Goal: Task Accomplishment & Management: Use online tool/utility

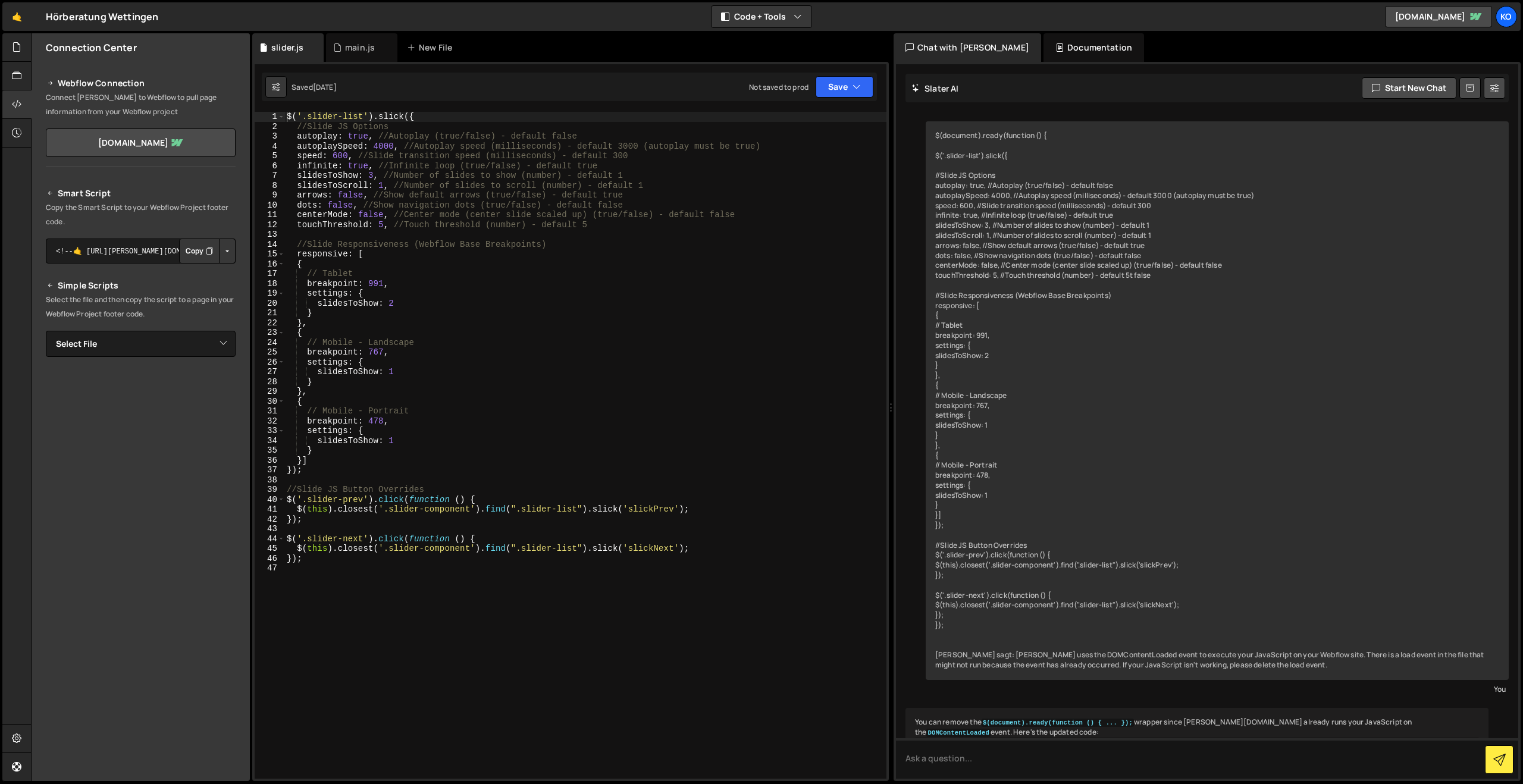
scroll to position [482, 0]
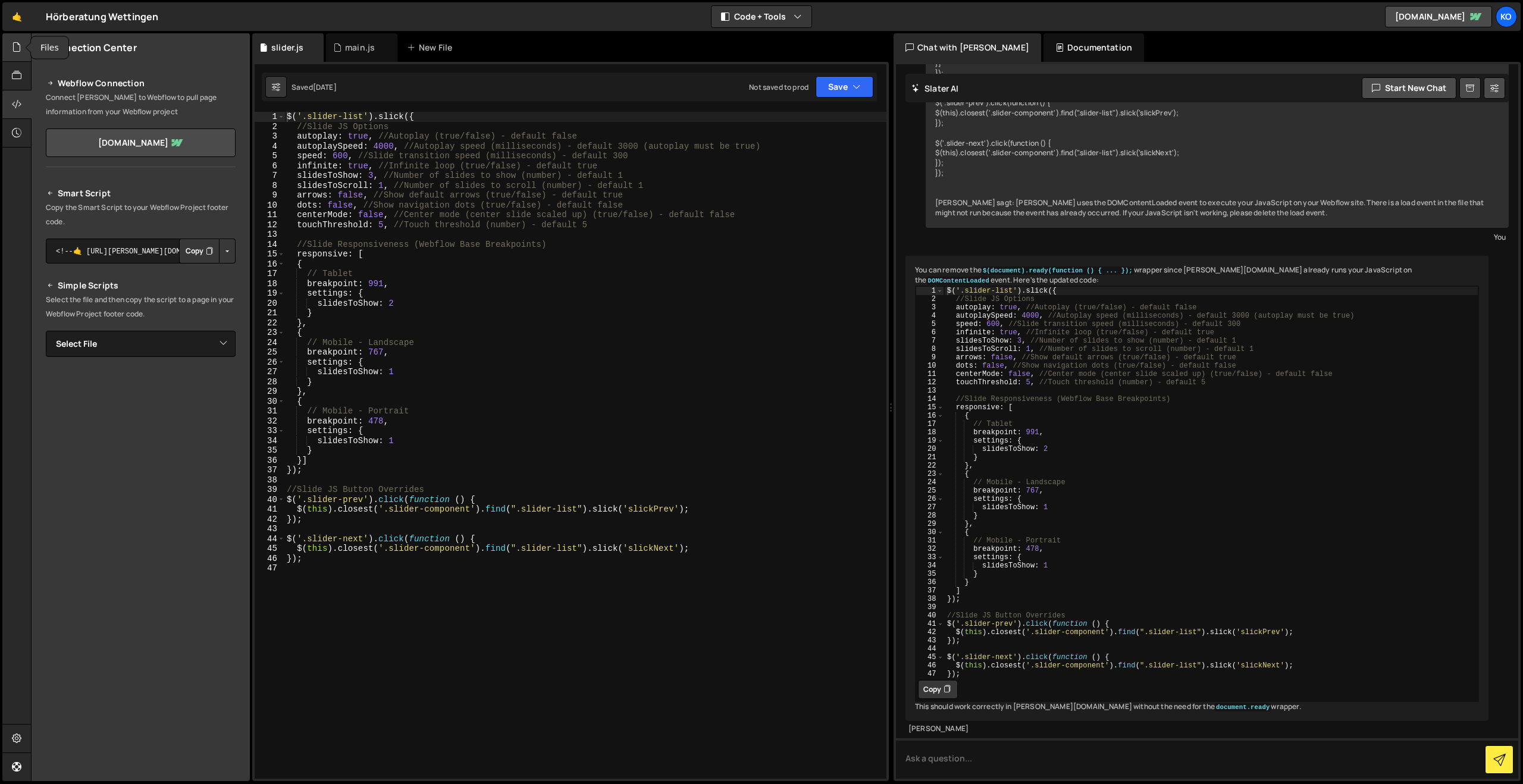
click at [15, 50] on icon at bounding box center [17, 47] width 9 height 13
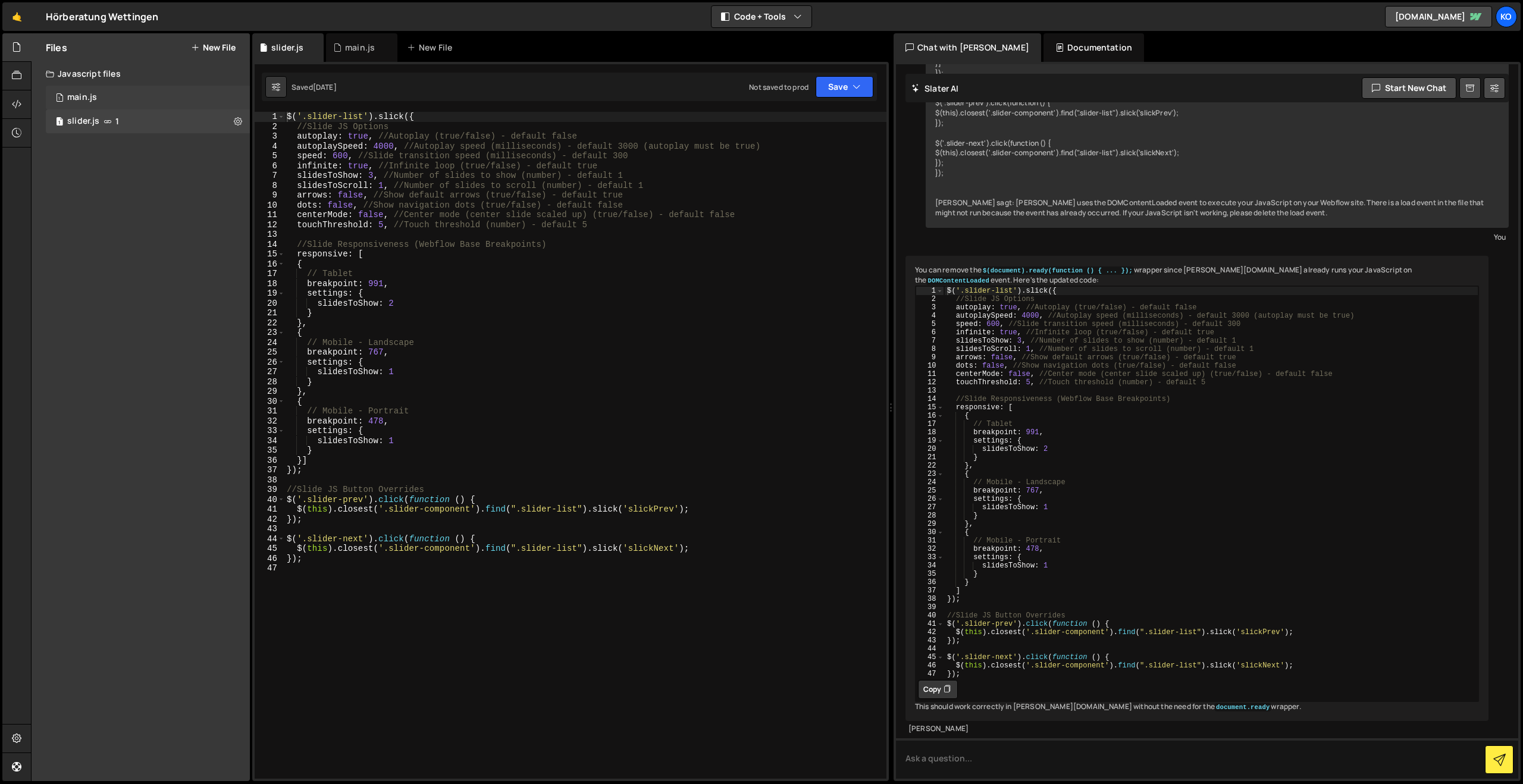
click at [93, 104] on div "1 main.js 0" at bounding box center [148, 97] width 204 height 24
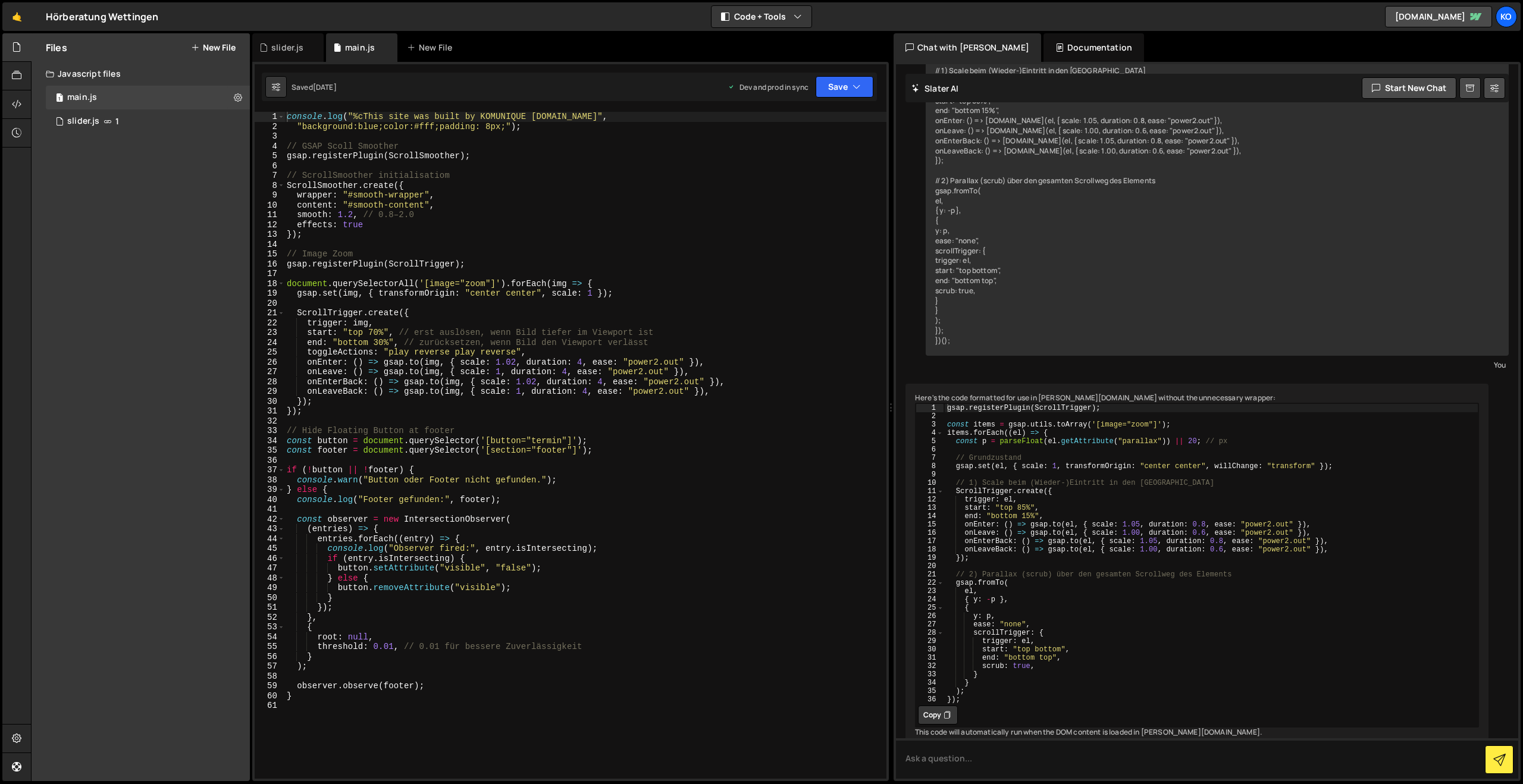
scroll to position [1171, 0]
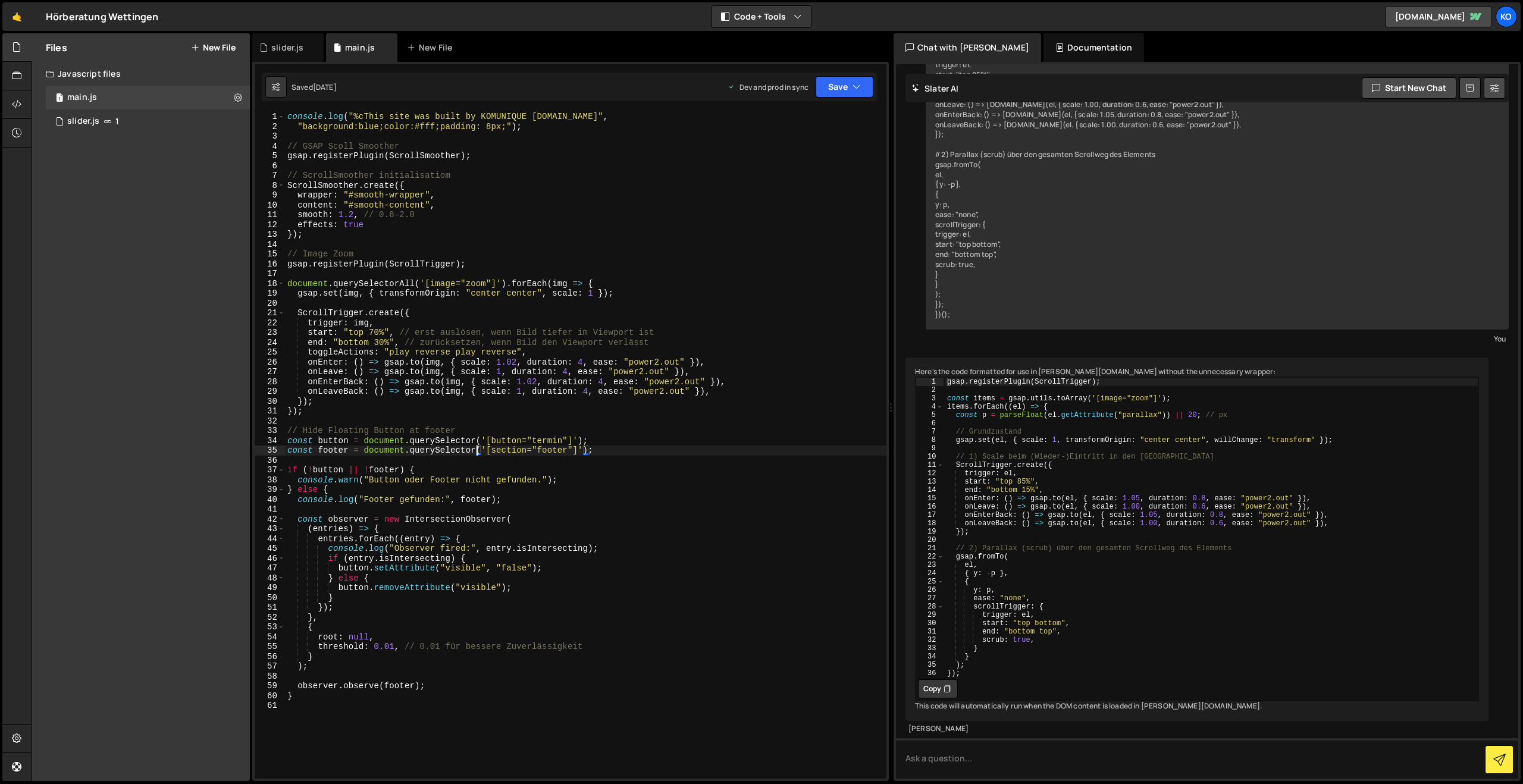
click at [474, 455] on div "console . log ( "%cThis site was built by KOMUNIQUE [DOMAIN_NAME]" , "backgroun…" at bounding box center [585, 455] width 601 height 686
click at [315, 415] on div "console . log ( "%cThis site was built by KOMUNIQUE [DOMAIN_NAME]" , "backgroun…" at bounding box center [585, 455] width 601 height 686
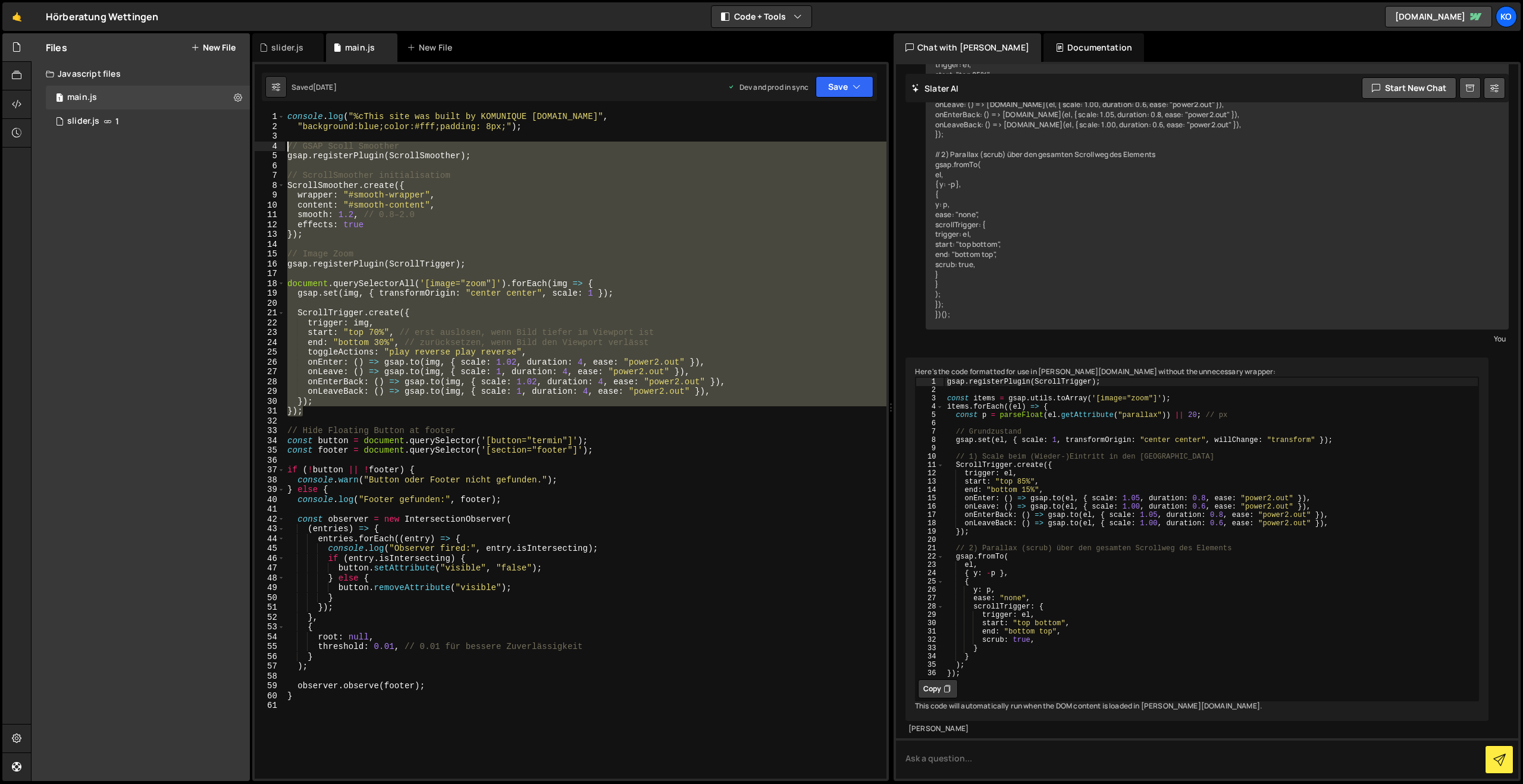
drag, startPoint x: 315, startPoint y: 415, endPoint x: 225, endPoint y: 148, distance: 281.8
click at [225, 148] on div "Files New File Javascript files 1 main.js 0 1 slider.js 1 CSS files Copy share …" at bounding box center [776, 407] width 1492 height 748
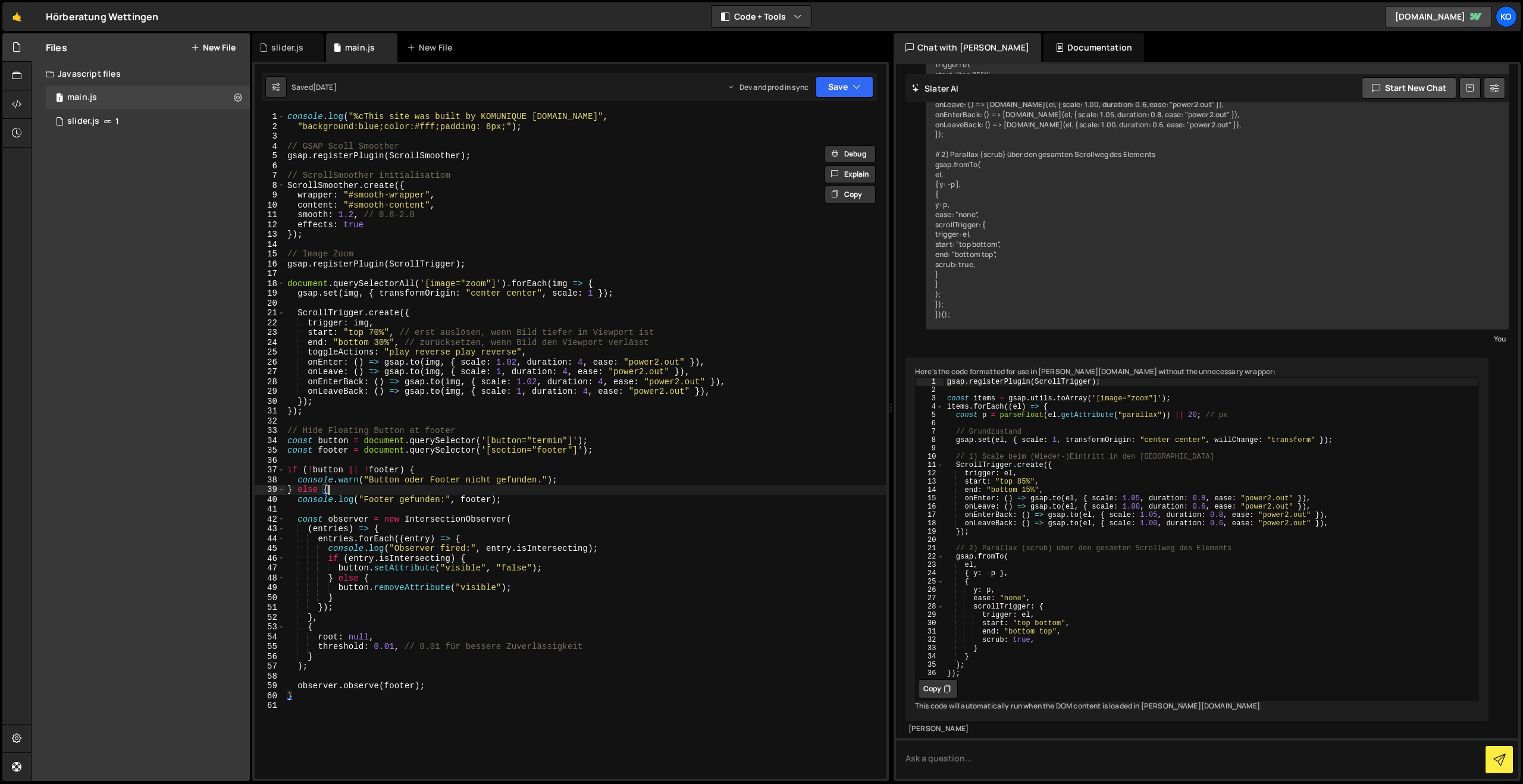
click at [392, 486] on div "console . log ( "%cThis site was built by KOMUNIQUE [DOMAIN_NAME]" , "backgroun…" at bounding box center [585, 455] width 601 height 686
click at [351, 406] on div "console . log ( "%cThis site was built by KOMUNIQUE [DOMAIN_NAME]" , "backgroun…" at bounding box center [585, 455] width 601 height 686
type textarea "});"
click at [353, 414] on div "console . log ( "%cThis site was built by KOMUNIQUE [DOMAIN_NAME]" , "backgroun…" at bounding box center [585, 455] width 601 height 686
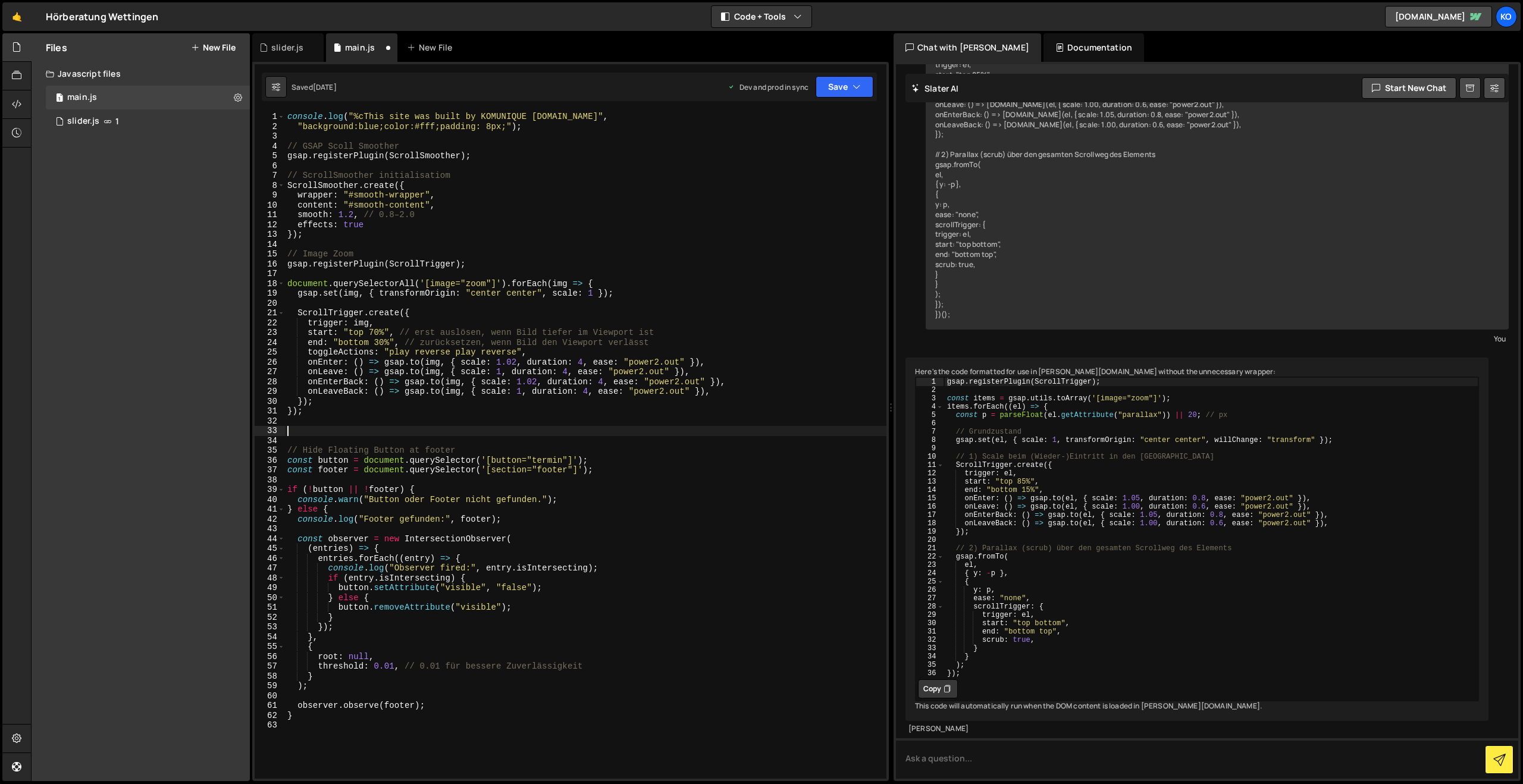
paste textarea "});"
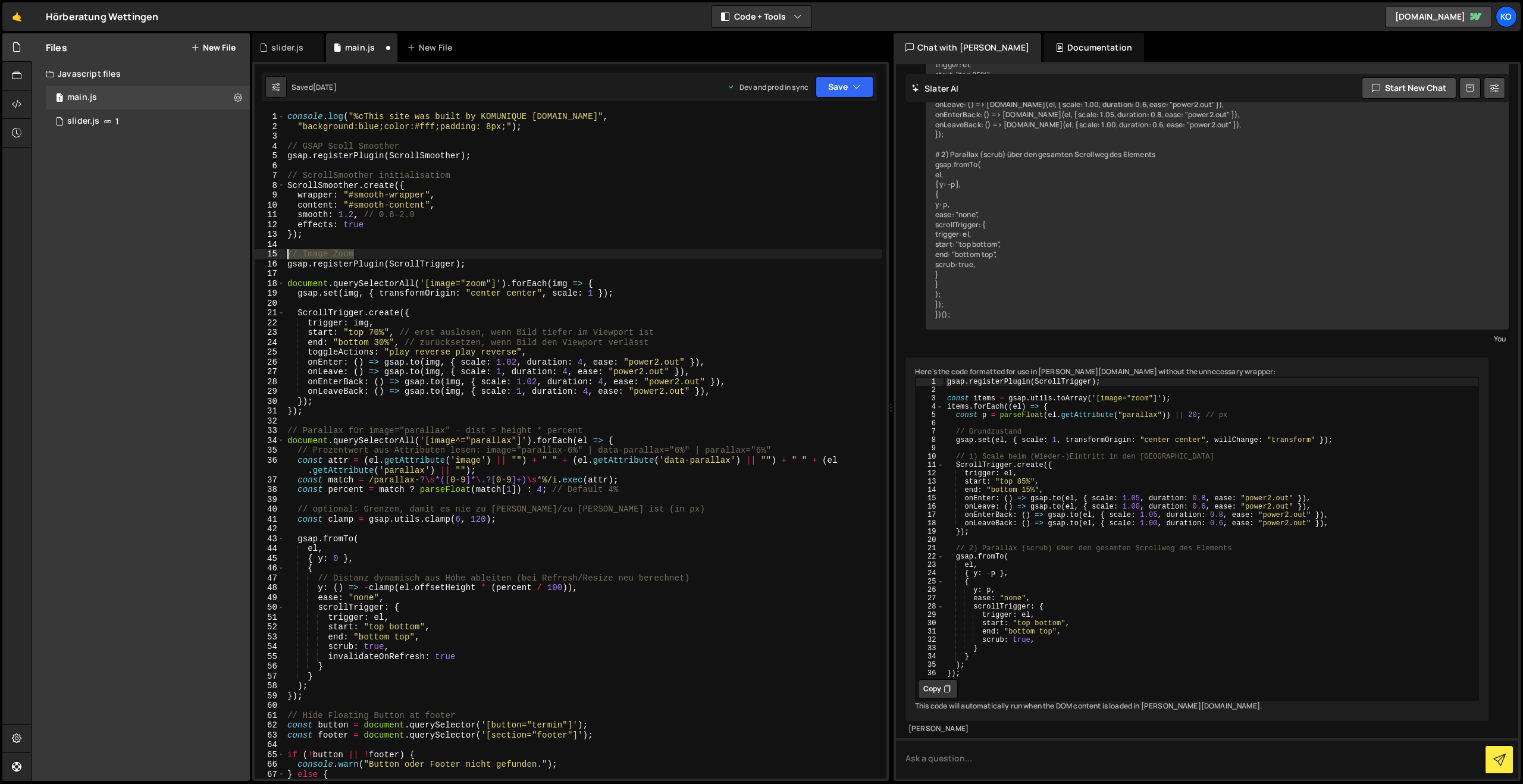
drag, startPoint x: 359, startPoint y: 253, endPoint x: 274, endPoint y: 256, distance: 85.1
click at [274, 256] on div "}); 1 2 3 4 5 6 7 8 9 10 11 12 13 14 15 16 17 18 19 20 21 22 23 24 25 26 27 28 …" at bounding box center [570, 445] width 631 height 667
type textarea "// Image Zoom"
click at [296, 275] on div "console . log ( "%cThis site was built by KOMUNIQUE [DOMAIN_NAME]" , "backgroun…" at bounding box center [583, 455] width 597 height 686
drag, startPoint x: 472, startPoint y: 440, endPoint x: 511, endPoint y: 440, distance: 39.0
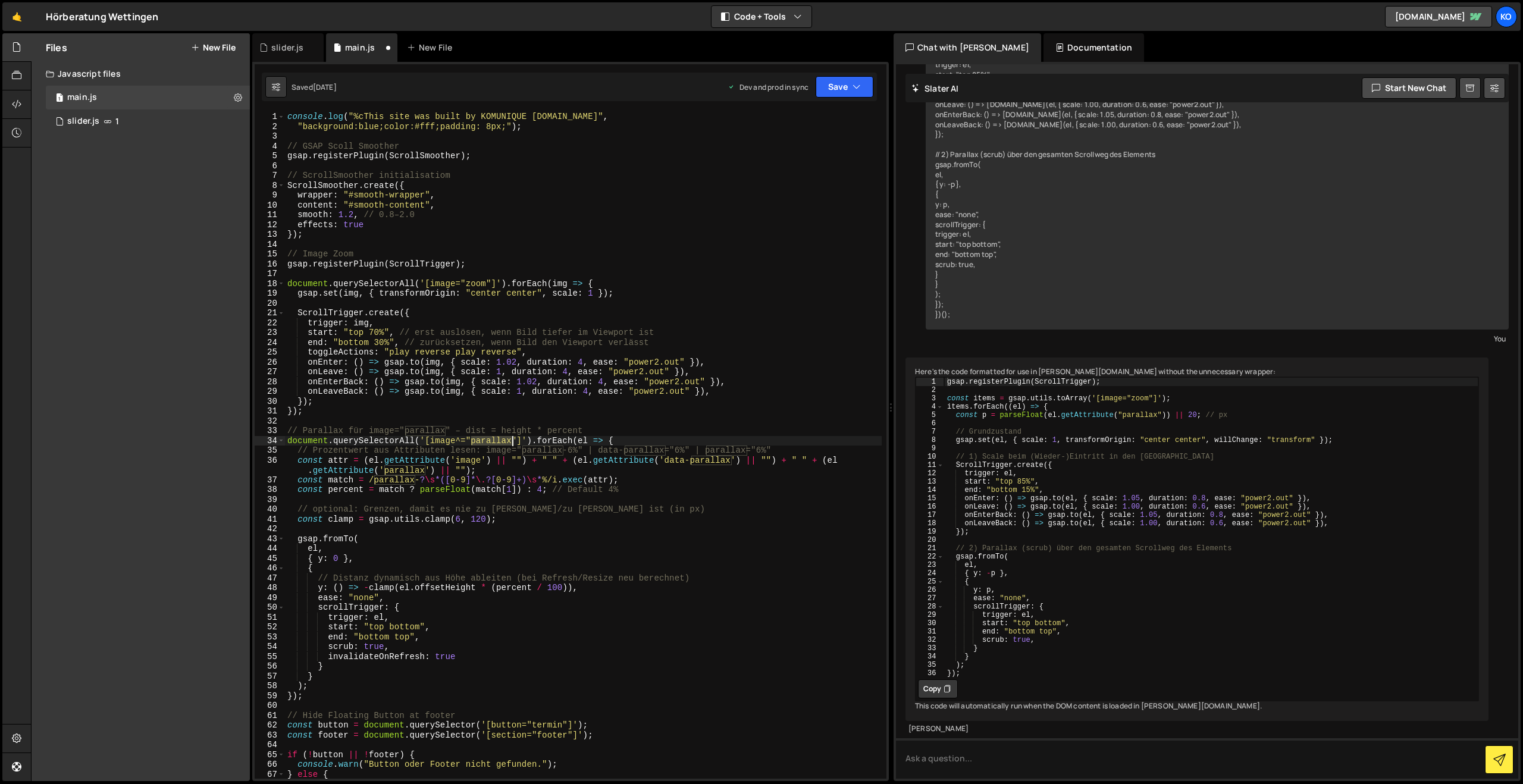
click at [511, 440] on div "console . log ( "%cThis site was built by KOMUNIQUE [DOMAIN_NAME]" , "backgroun…" at bounding box center [583, 455] width 597 height 686
click at [850, 84] on button "Save" at bounding box center [844, 87] width 58 height 21
click at [800, 159] on div "Save to Production S" at bounding box center [804, 155] width 124 height 12
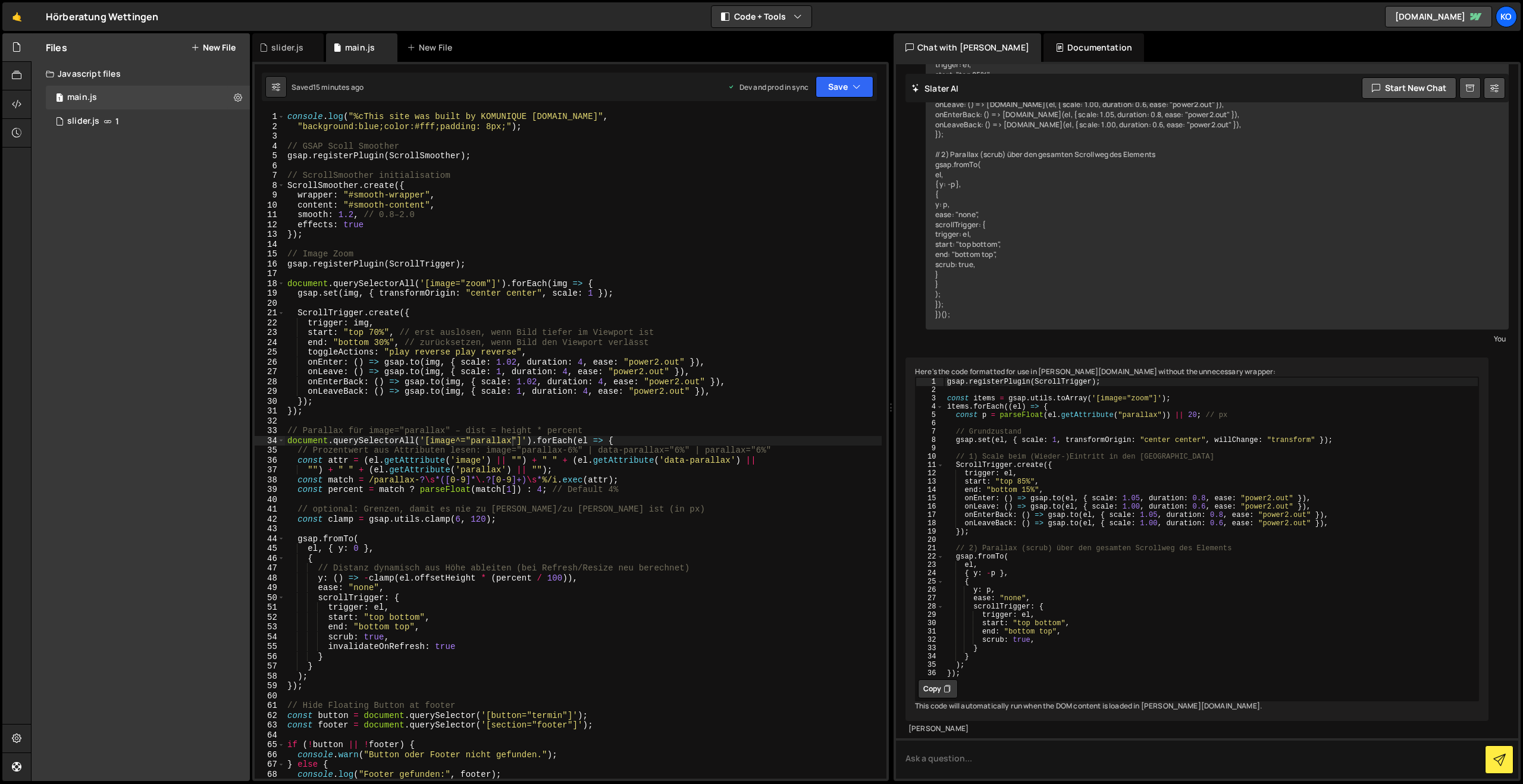
scroll to position [83, 0]
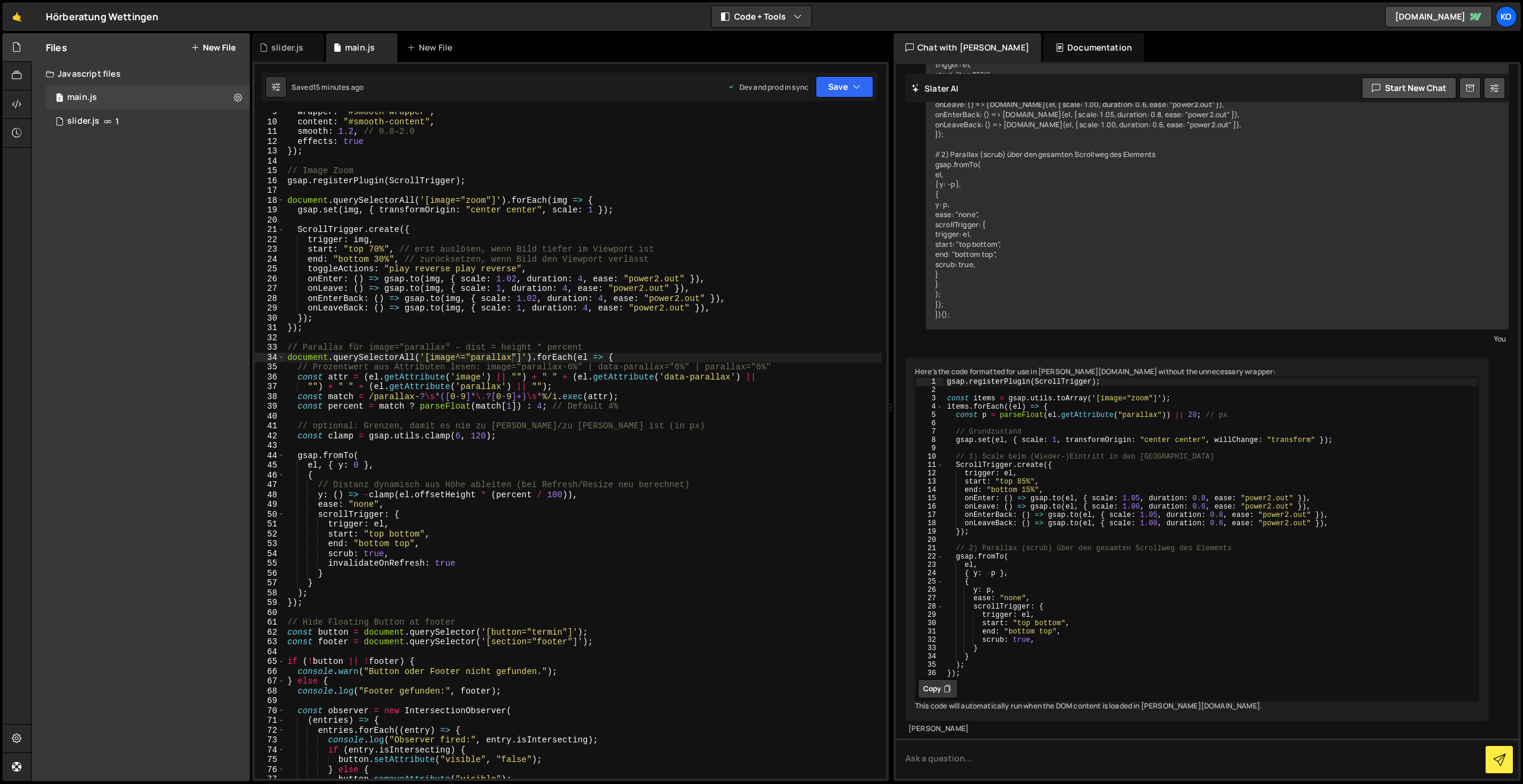
click at [358, 595] on div "wrapper : "#smooth-wrapper" , content : "#smooth-content" , smooth : 1.2 , // 0…" at bounding box center [583, 450] width 597 height 686
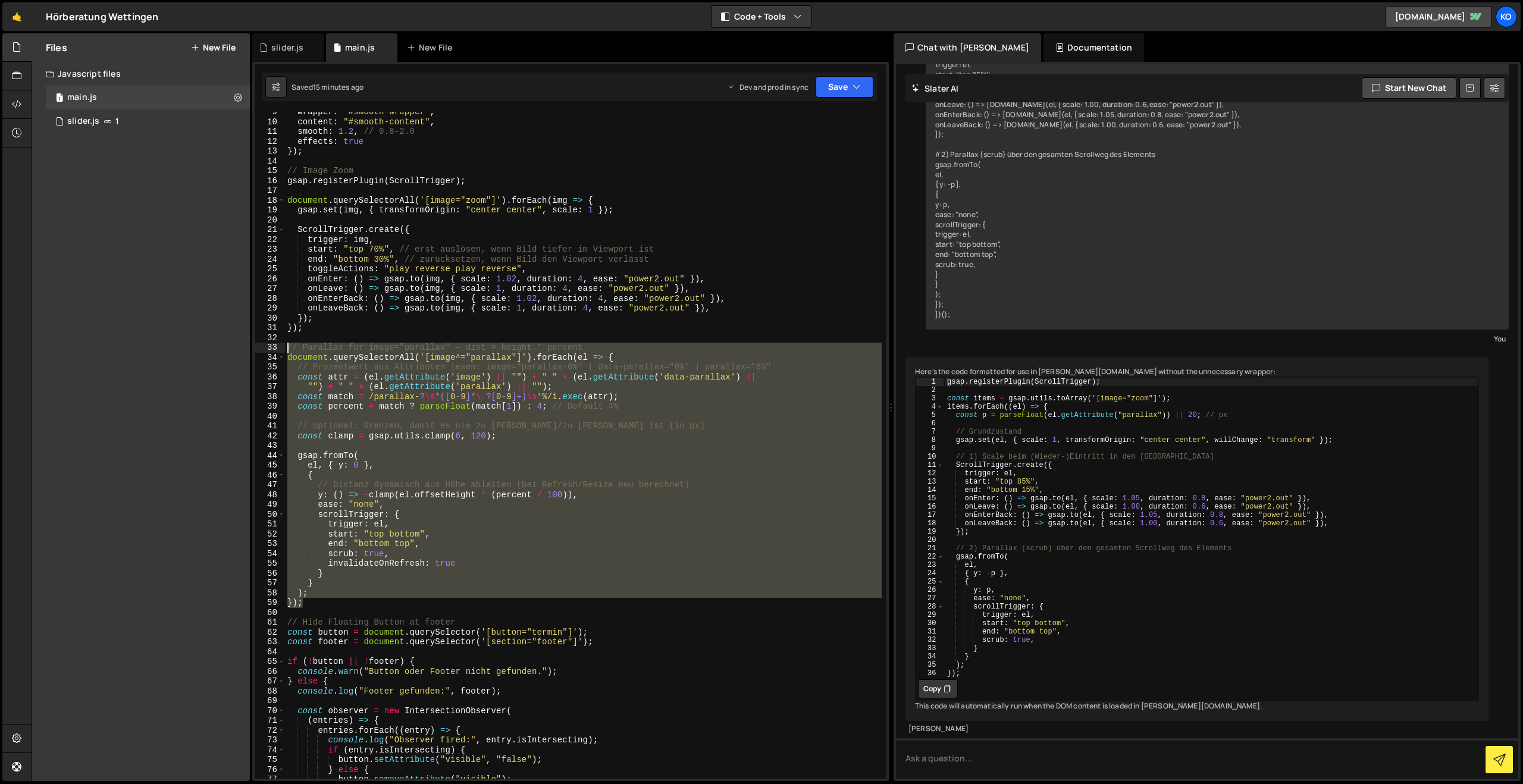
drag, startPoint x: 343, startPoint y: 605, endPoint x: 253, endPoint y: 349, distance: 271.4
click at [253, 349] on div "1 Type cmd + s to save your Javascript file. הההההההההההההההההההההההההההההההההה…" at bounding box center [570, 421] width 636 height 719
paste textarea "});"
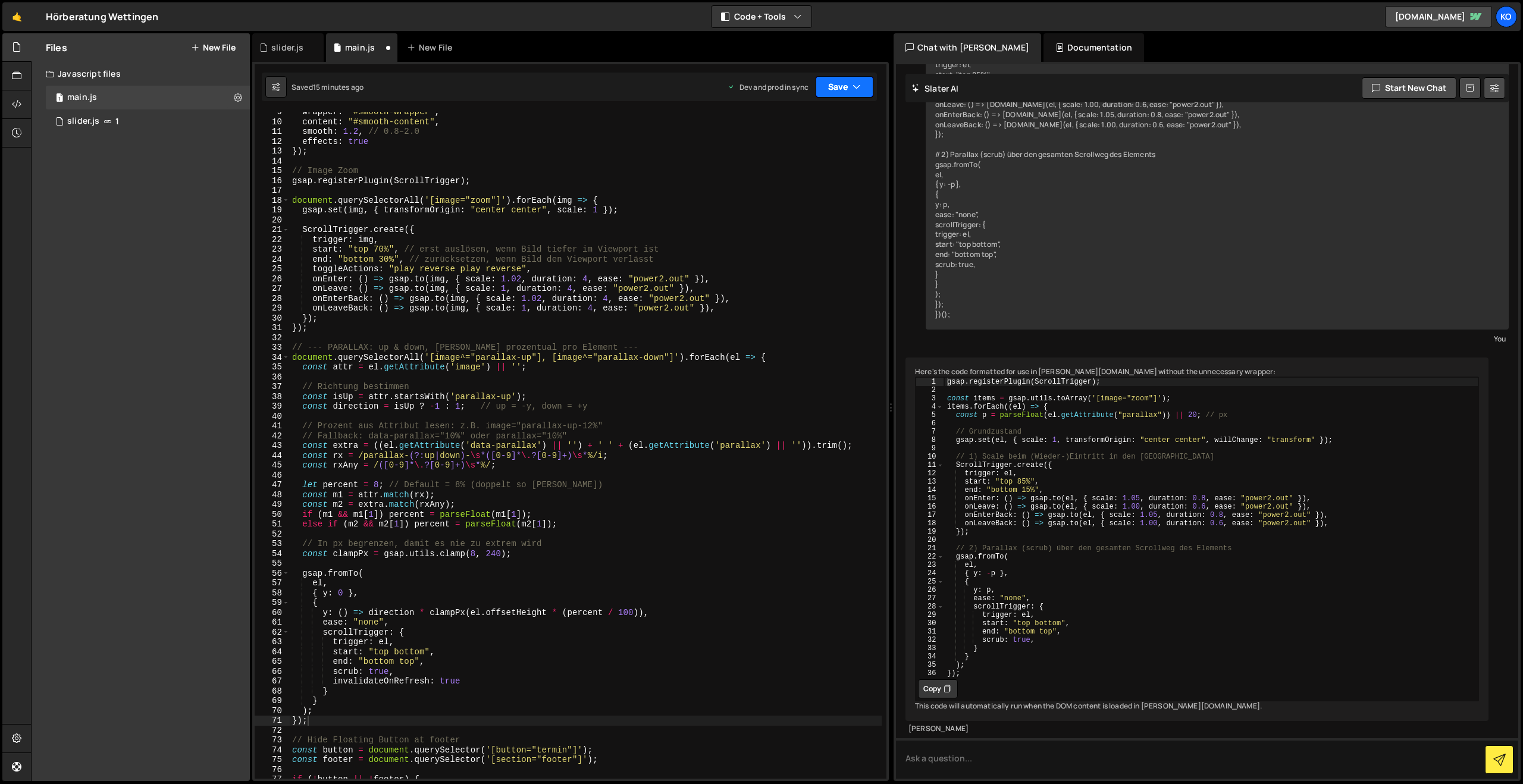
click at [826, 87] on button "Save" at bounding box center [844, 87] width 58 height 21
click at [802, 167] on div "15 minutes ago" at bounding box center [788, 167] width 49 height 10
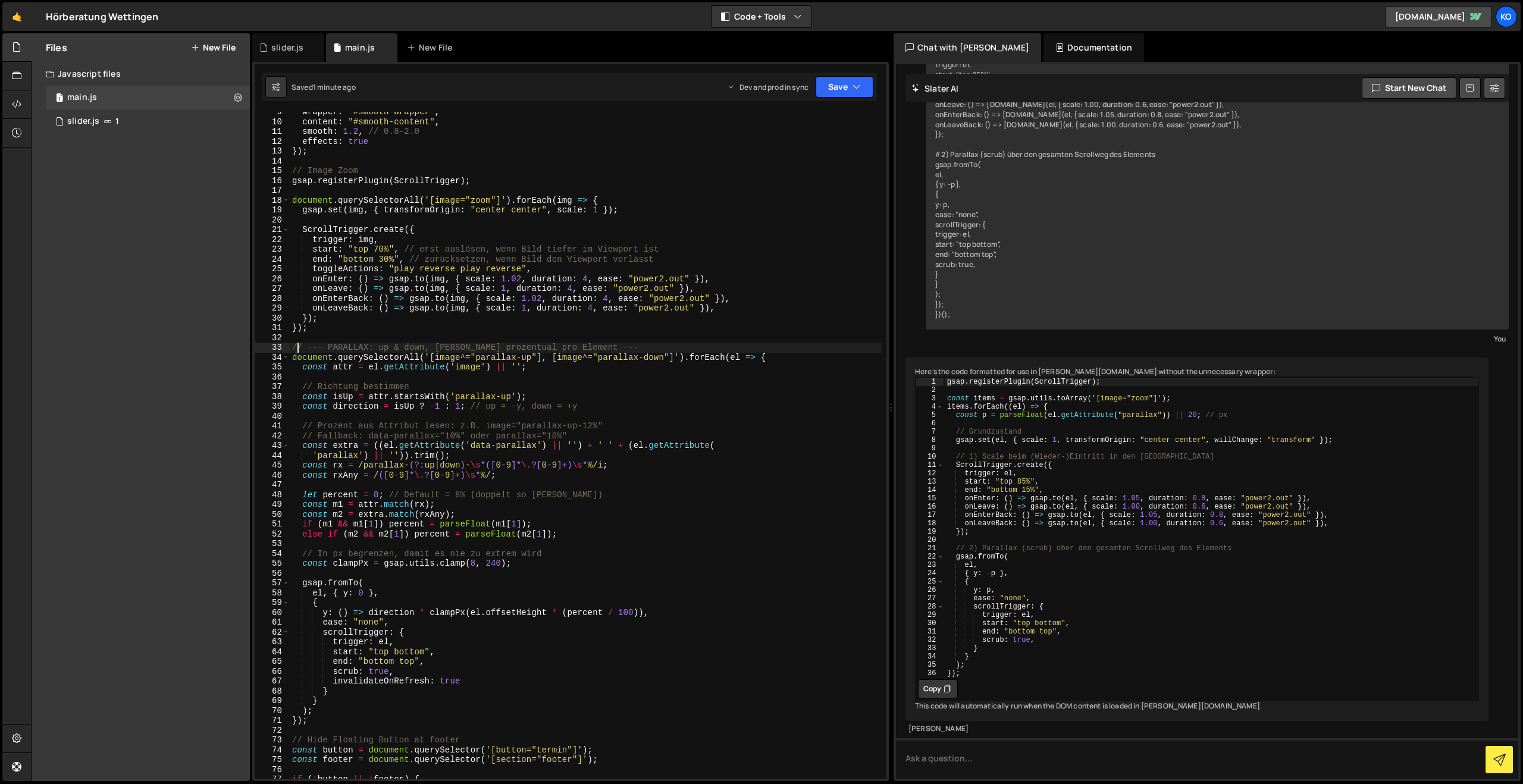
click at [299, 348] on div "wrapper : "#smooth-wrapper" , content : "#smooth-content" , smooth : 1.2 , // 0…" at bounding box center [585, 450] width 592 height 686
click at [295, 348] on div "wrapper : "#smooth-wrapper" , content : "#smooth-content" , smooth : 1.2 , // 0…" at bounding box center [585, 450] width 592 height 686
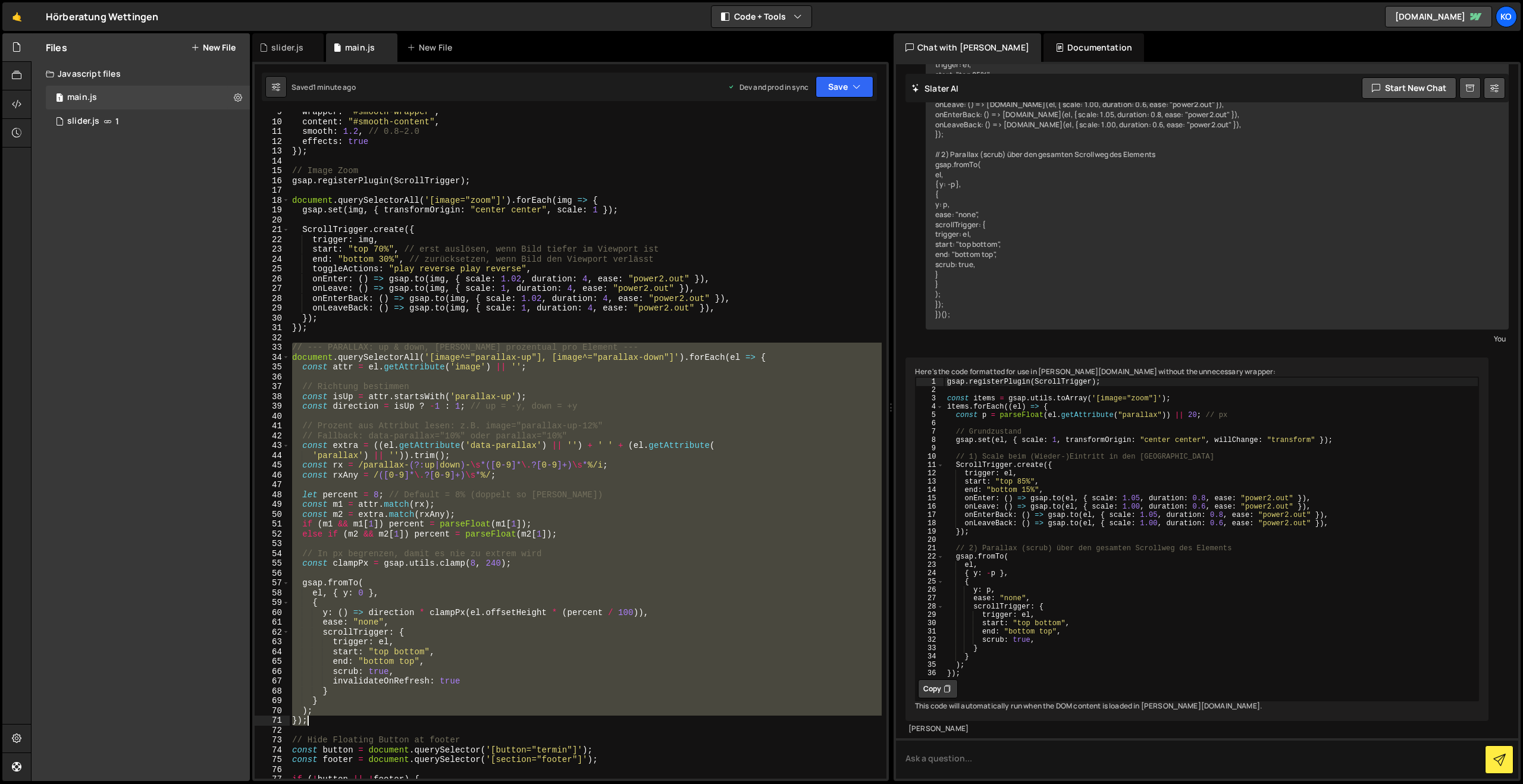
drag, startPoint x: 295, startPoint y: 350, endPoint x: 365, endPoint y: 722, distance: 378.5
click at [365, 722] on div "wrapper : "#smooth-wrapper" , content : "#smooth-content" , smooth : 1.2 , // 0…" at bounding box center [585, 450] width 592 height 686
paste textarea
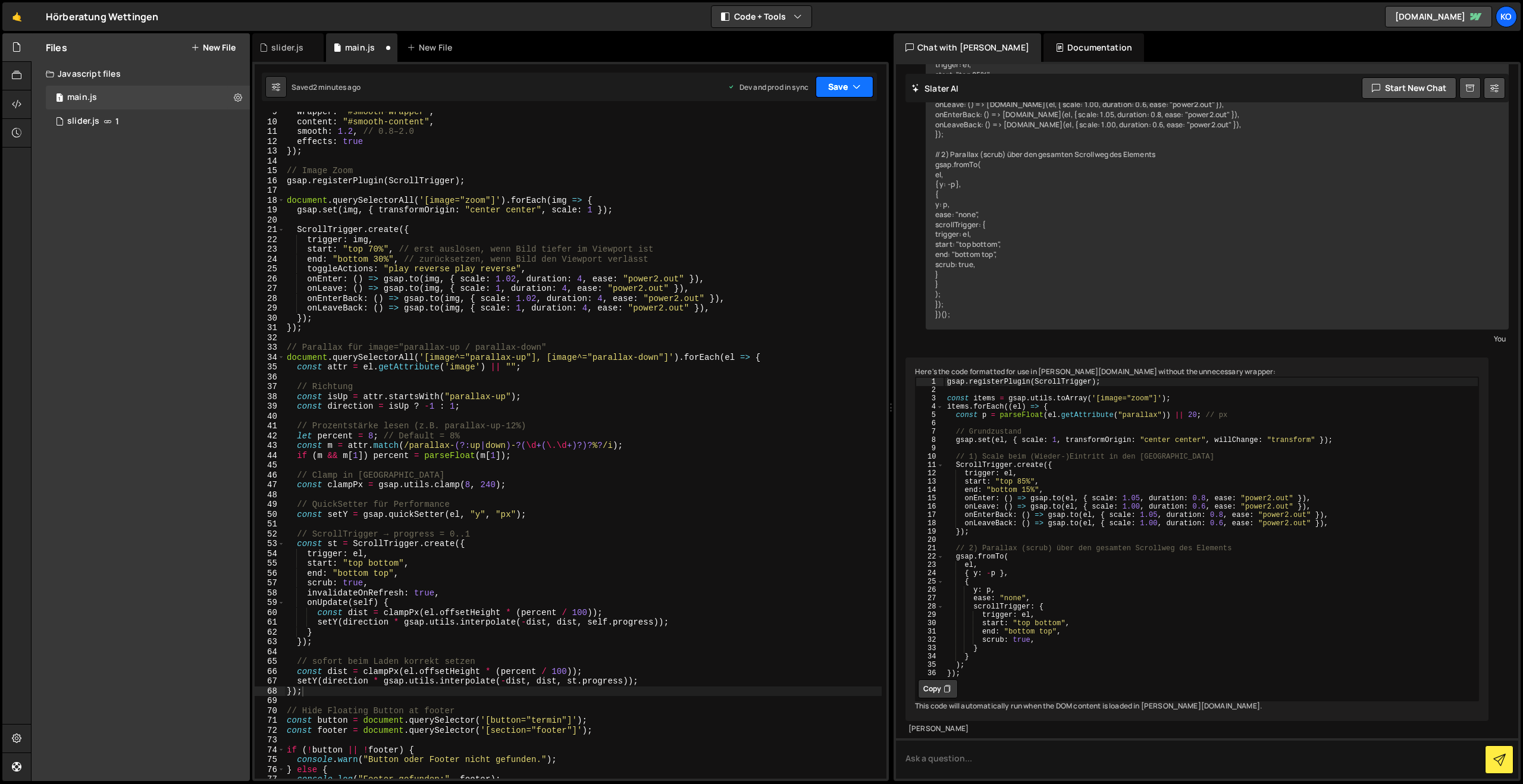
click at [833, 84] on button "Save" at bounding box center [844, 87] width 58 height 21
click at [766, 161] on div "Saved 2 minutes ago" at bounding box center [804, 167] width 124 height 14
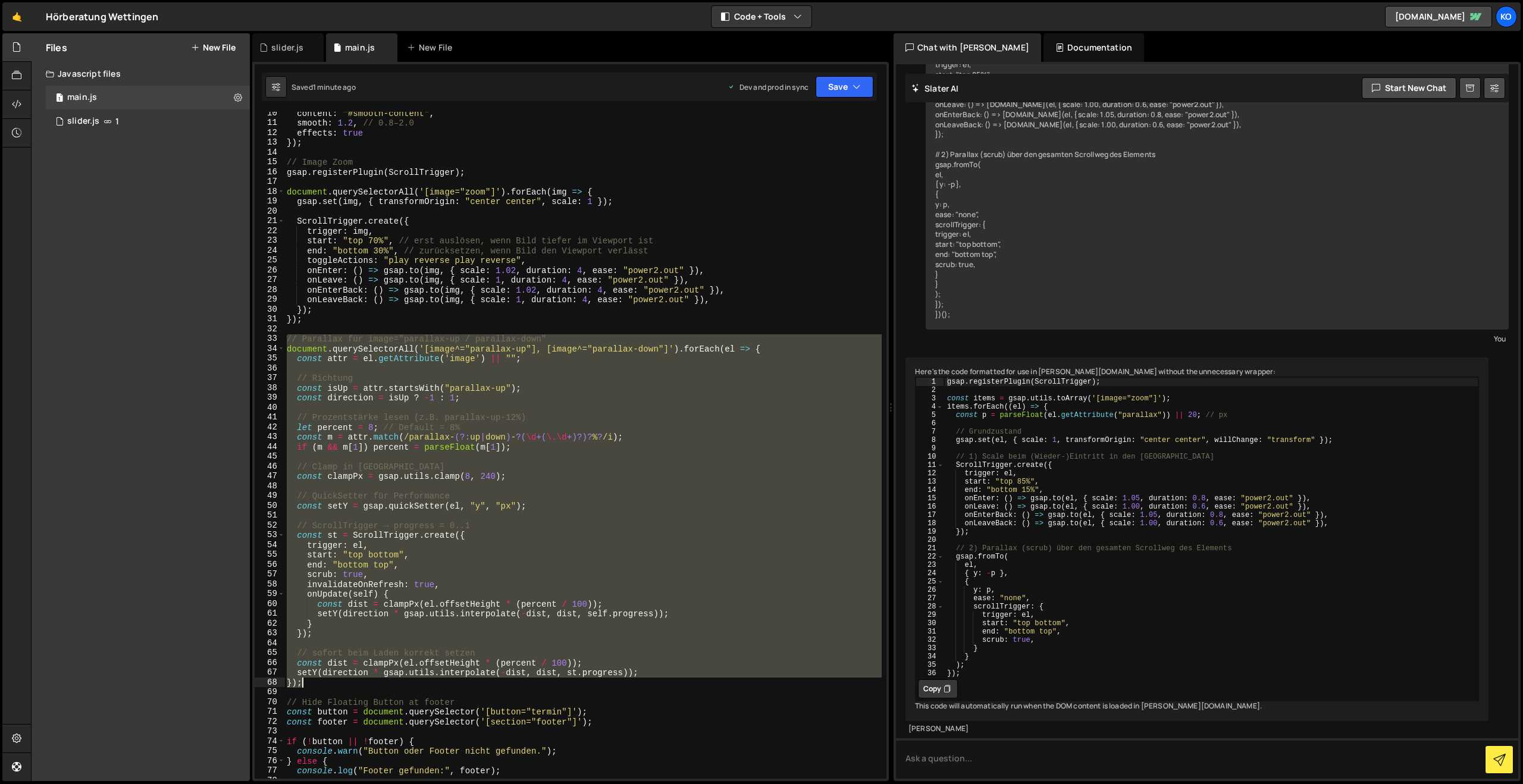
drag, startPoint x: 285, startPoint y: 339, endPoint x: 394, endPoint y: 685, distance: 362.8
click at [394, 685] on div "content : "#smooth-content" , smooth : 1.2 , // 0.8–2.0 effects : true }) ; // …" at bounding box center [583, 451] width 597 height 686
paste textarea
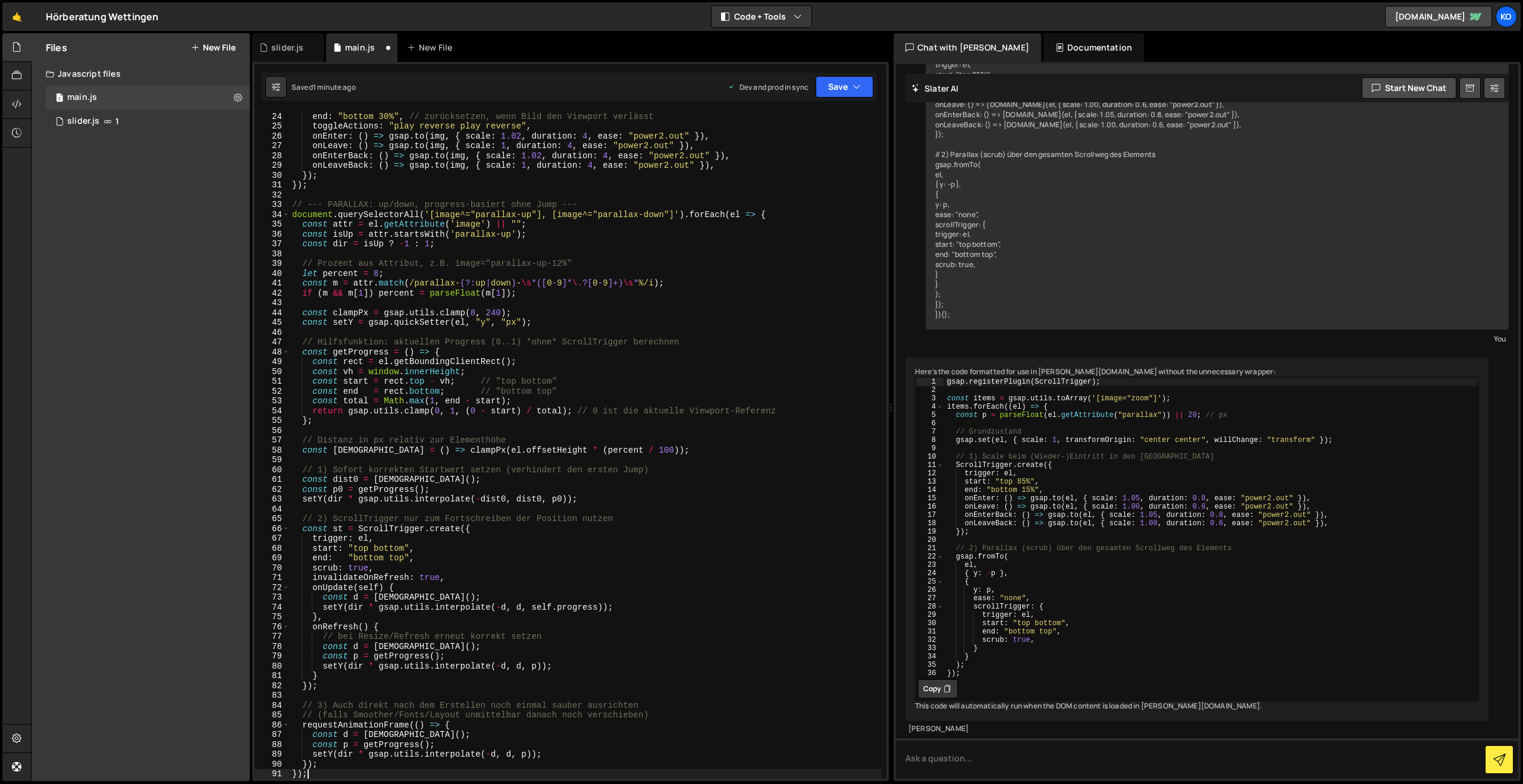
scroll to position [226, 0]
click at [836, 85] on button "Save" at bounding box center [844, 87] width 58 height 21
click at [802, 157] on div "Save to Production S" at bounding box center [804, 155] width 124 height 12
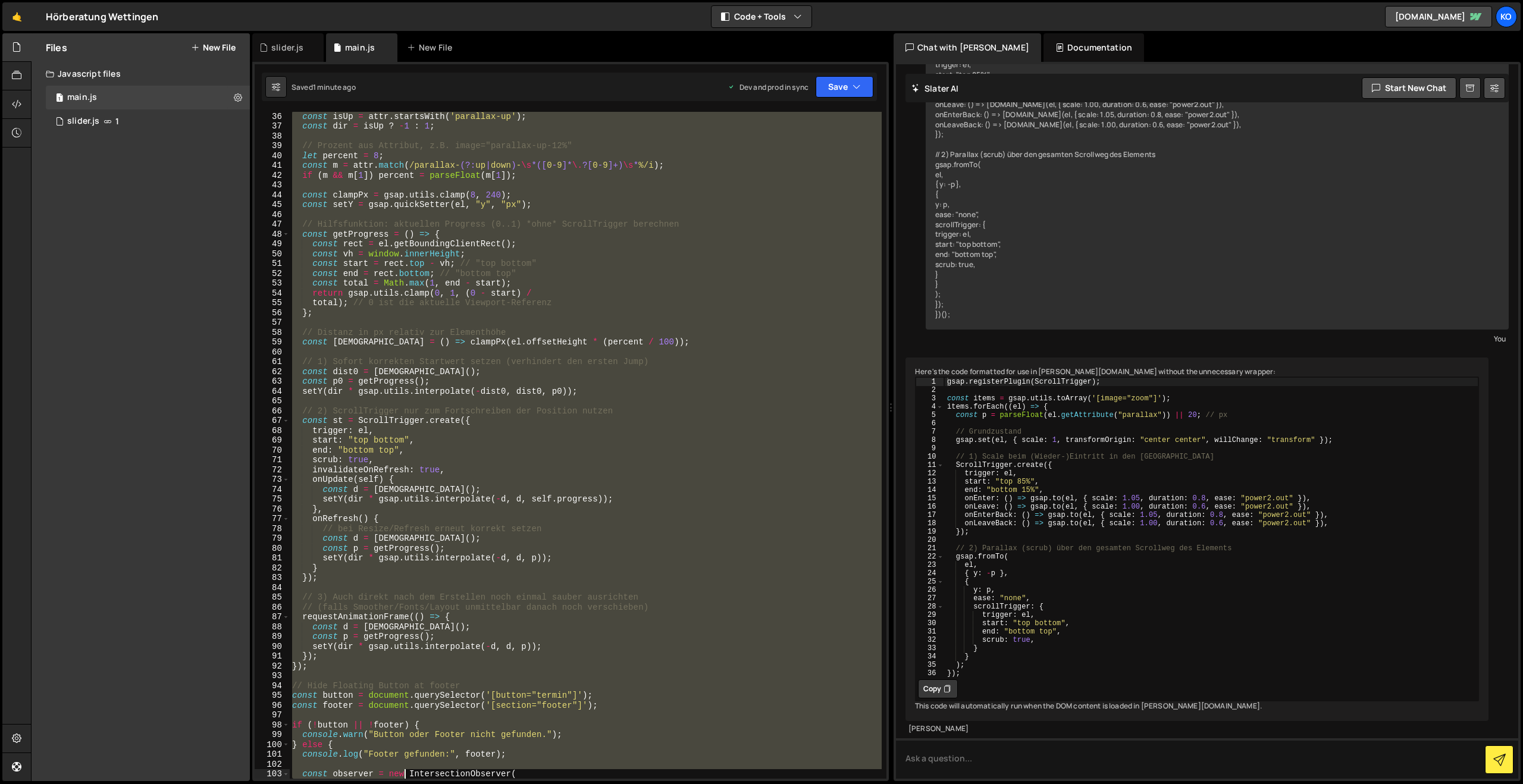
scroll to position [403, 0]
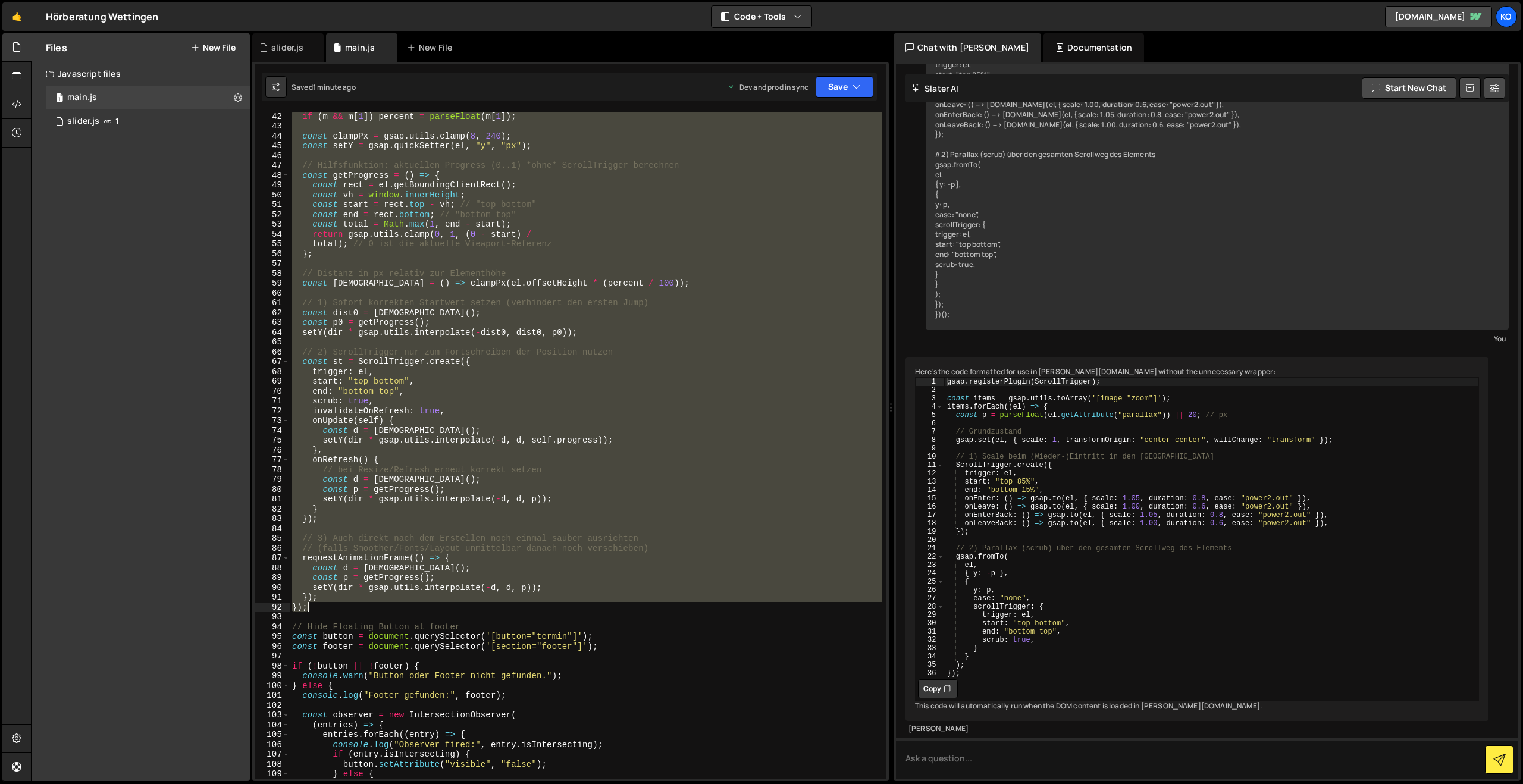
drag, startPoint x: 291, startPoint y: 230, endPoint x: 416, endPoint y: 603, distance: 393.4
click at [416, 603] on div "if ( m && m [ 1 ]) percent = parseFloat ( m [ 1 ]) ; const clampPx = gsap . uti…" at bounding box center [585, 454] width 592 height 686
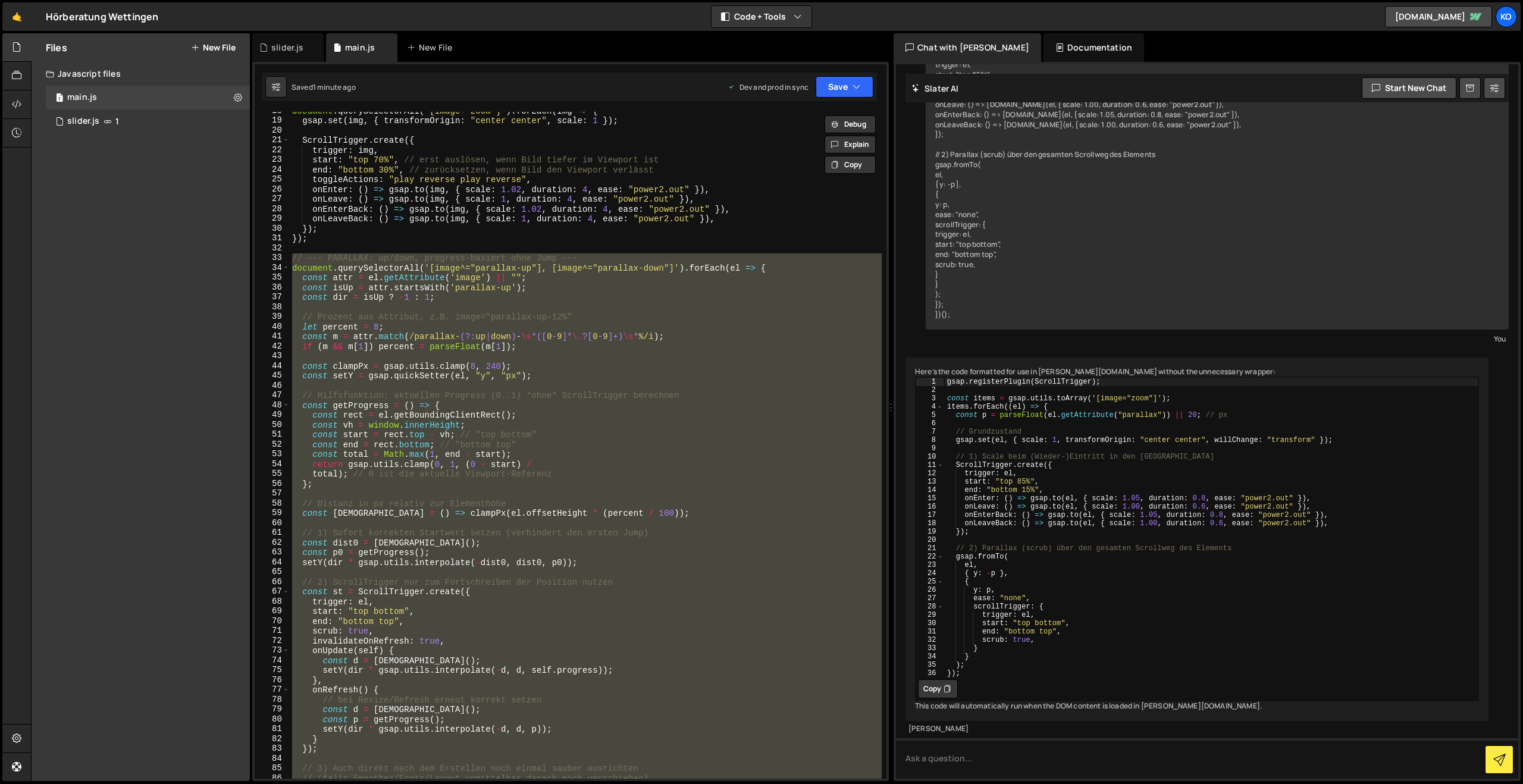
paste textarea "})("
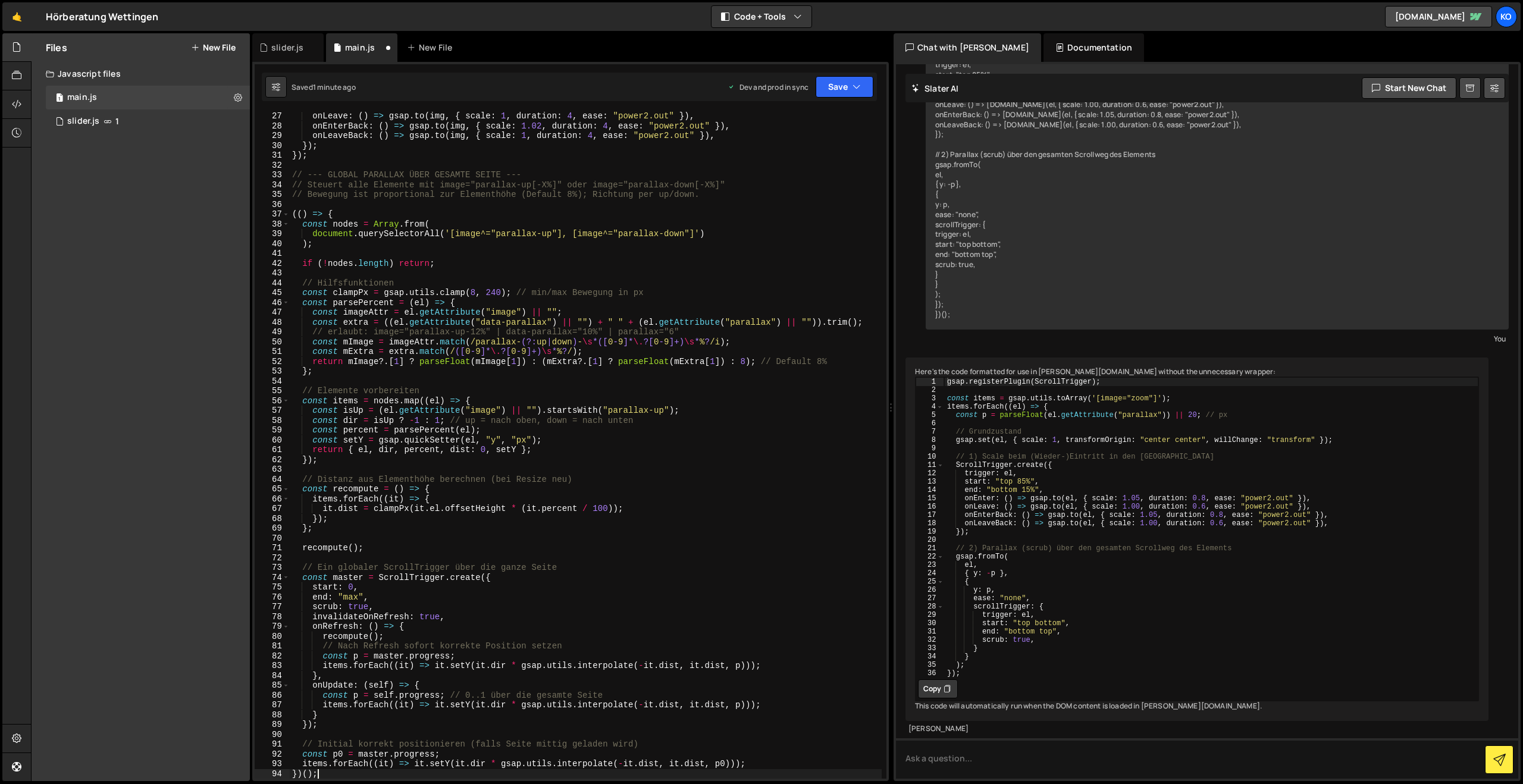
scroll to position [256, 0]
click at [850, 97] on div "Saved 1 minute ago Dev and prod in sync Upgrade to Edit Save Save to Staging S …" at bounding box center [569, 87] width 615 height 29
click at [849, 95] on button "Save" at bounding box center [844, 87] width 58 height 21
click at [824, 157] on div "Save to Production S" at bounding box center [804, 155] width 124 height 12
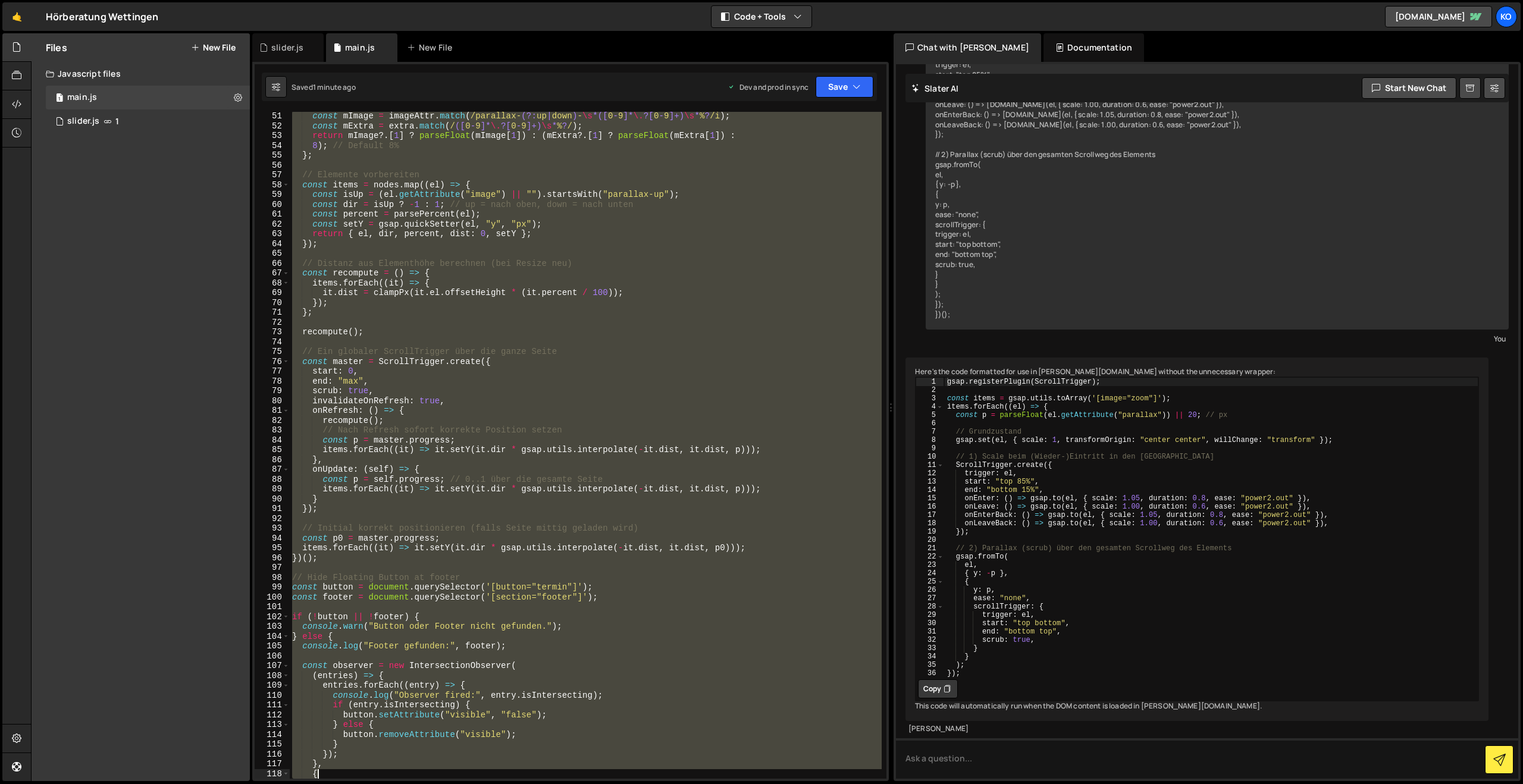
scroll to position [570, 0]
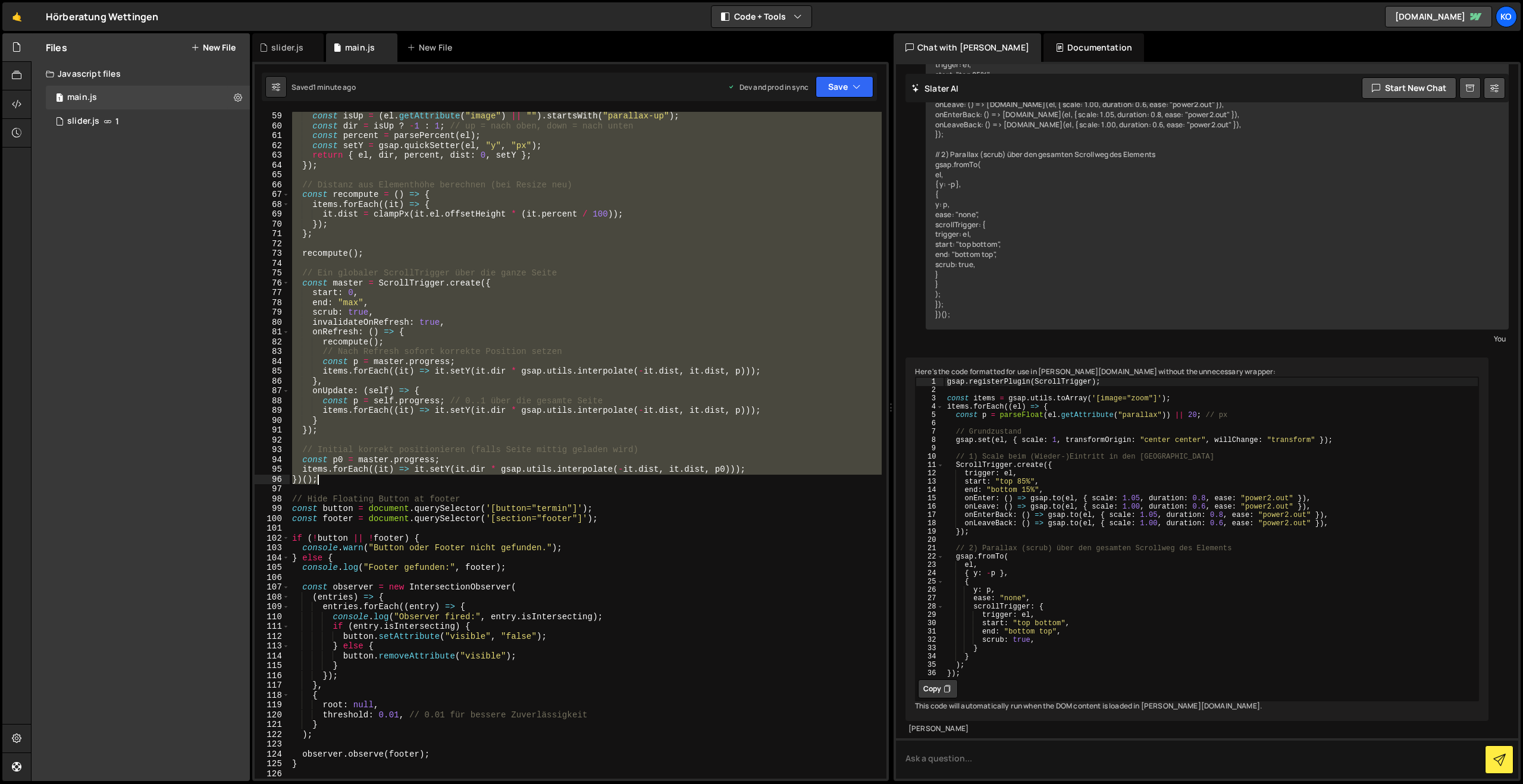
drag, startPoint x: 294, startPoint y: 283, endPoint x: 434, endPoint y: 476, distance: 238.4
click at [434, 476] on div "const isUp = ( el . getAttribute ( "image" ) || "" ) . startsWith ( "parallax-u…" at bounding box center [585, 454] width 592 height 686
paste textarea
type textarea "})();"
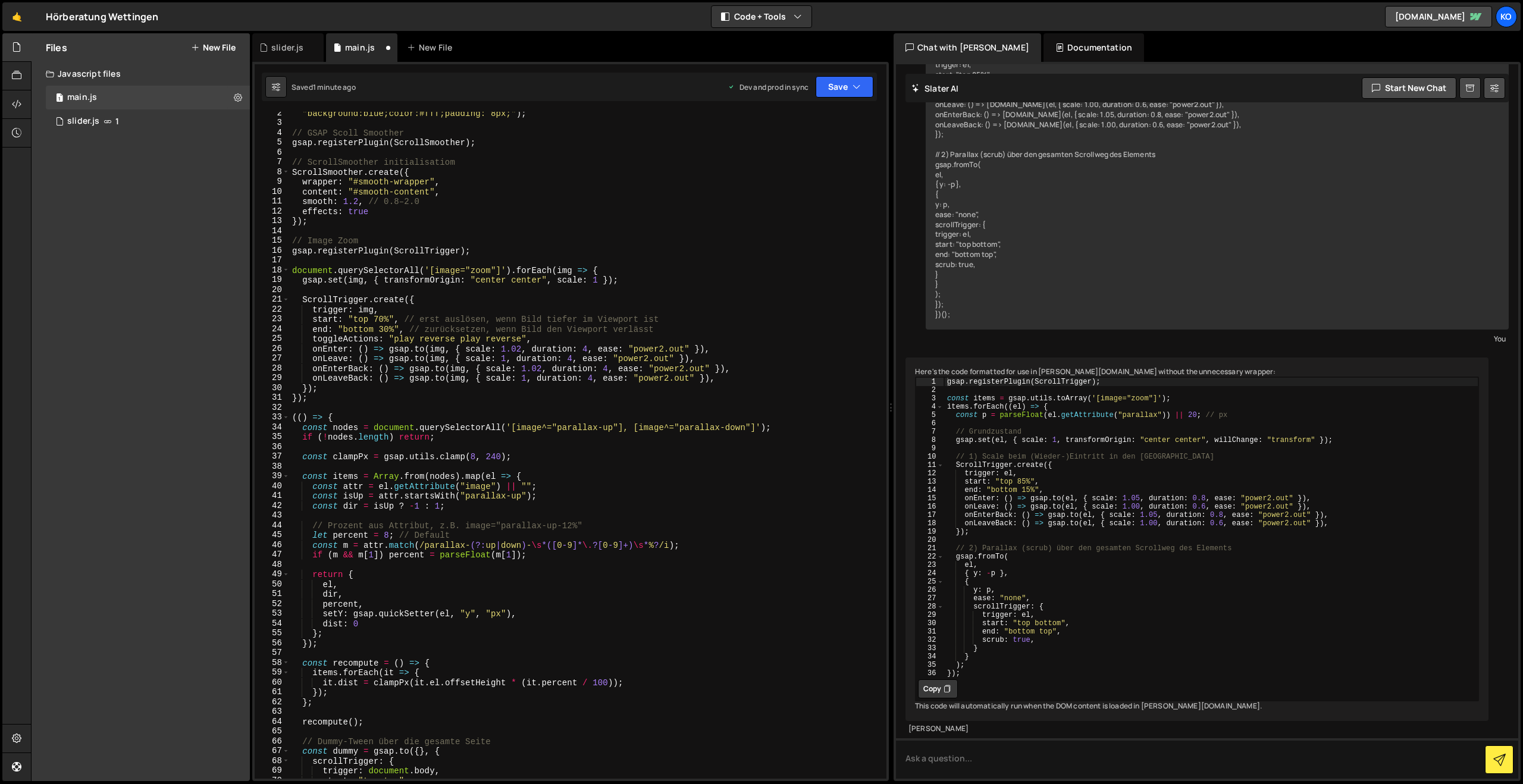
scroll to position [18, 0]
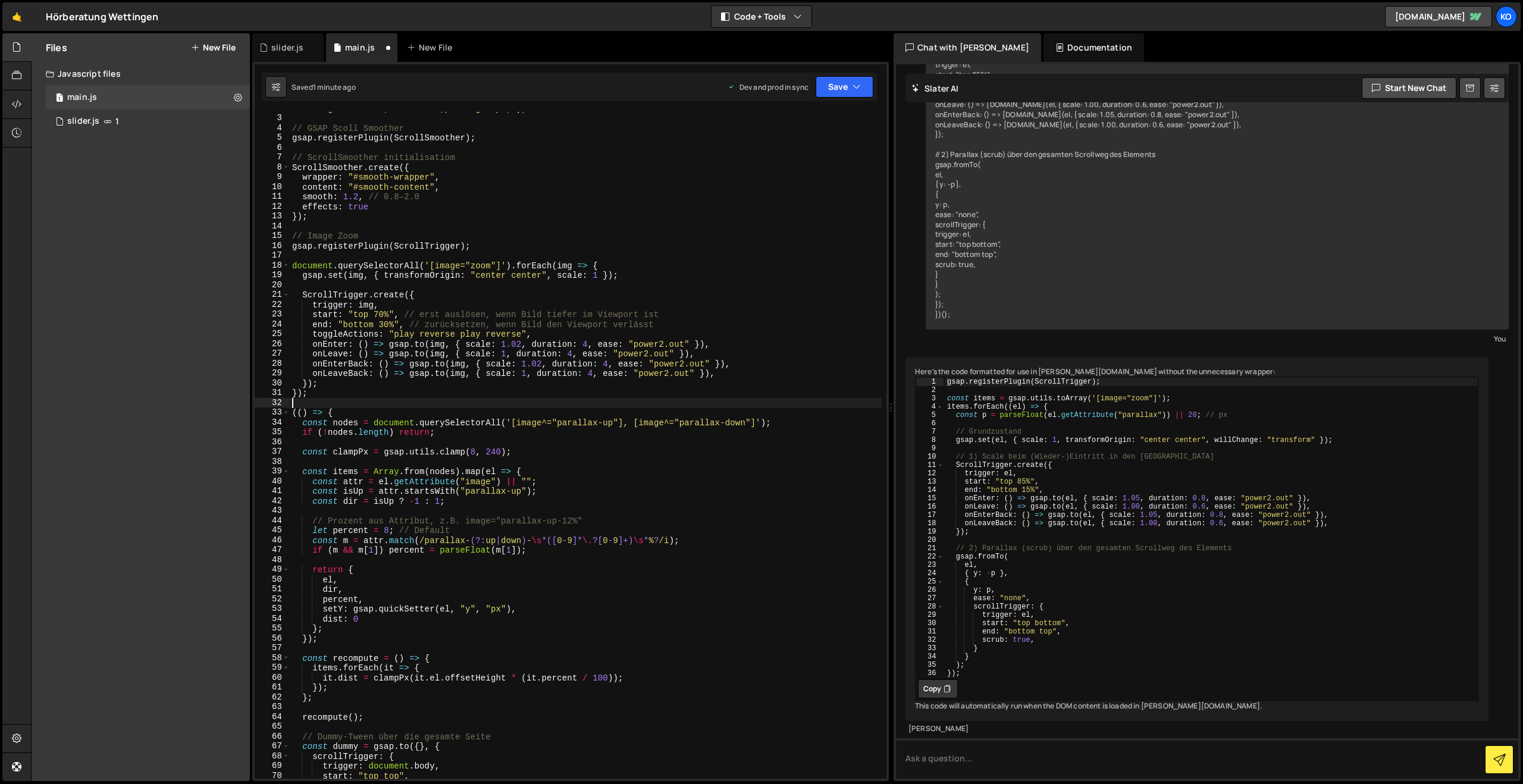
click at [341, 399] on div ""background:blue;color:#fff;padding: 8px;" ) ; // GSAP Scoll Smoother gsap . re…" at bounding box center [585, 446] width 592 height 686
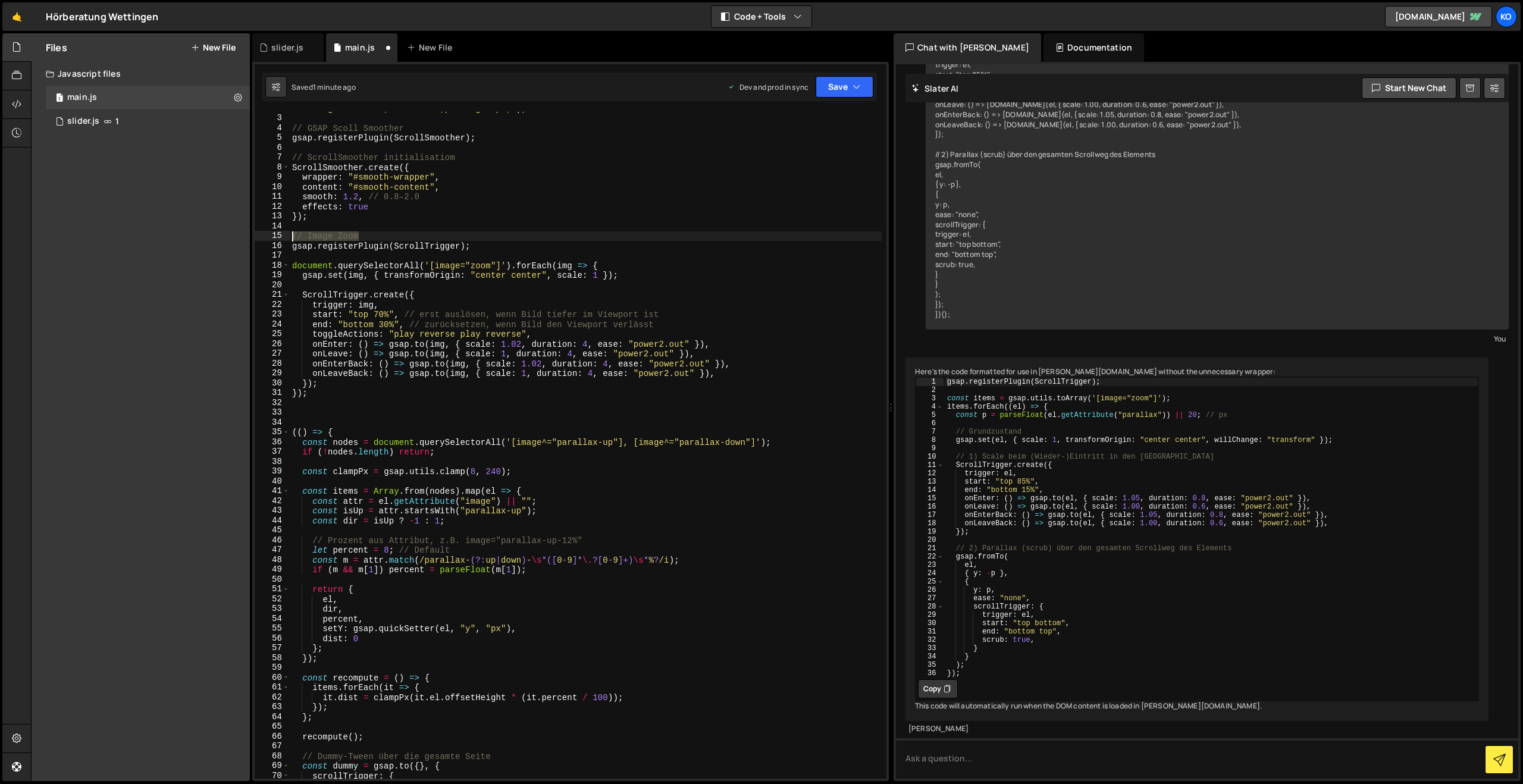
drag, startPoint x: 377, startPoint y: 234, endPoint x: 280, endPoint y: 239, distance: 97.1
click at [280, 239] on div "2 3 4 5 6 7 8 9 10 11 12 13 14 15 16 17 18 19 20 21 22 23 24 25 26 27 28 29 30 …" at bounding box center [570, 445] width 631 height 667
type textarea "// Image Zoom"
click at [325, 415] on div ""background:blue;color:#fff;padding: 8px;" ) ; // GSAP Scoll Smoother gsap . re…" at bounding box center [585, 446] width 592 height 686
paste textarea "// Image Zoom"
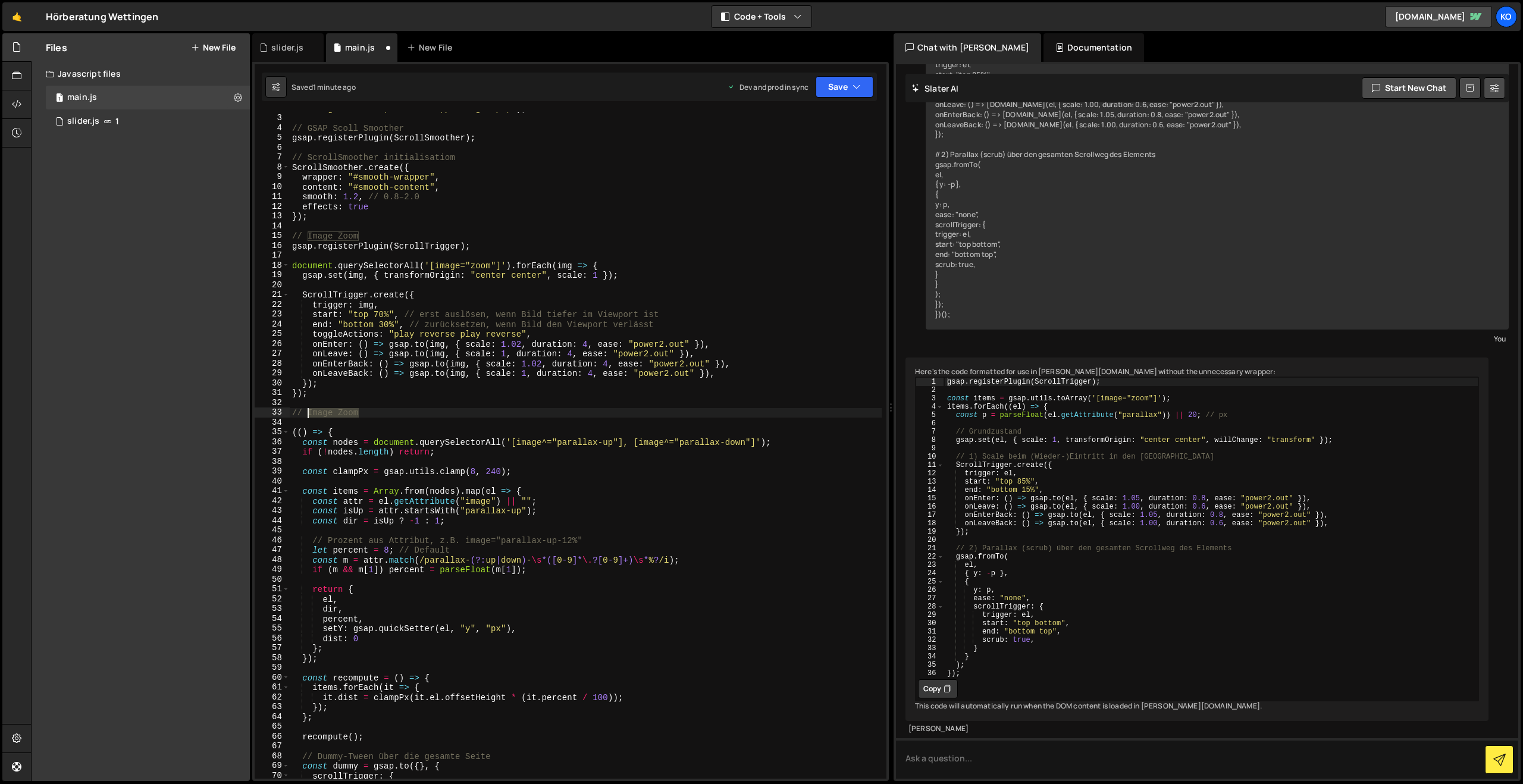
drag, startPoint x: 365, startPoint y: 412, endPoint x: 309, endPoint y: 411, distance: 56.0
click at [309, 411] on div ""background:blue;color:#fff;padding: 8px;" ) ; // GSAP Scoll Smoother gsap . re…" at bounding box center [585, 446] width 592 height 686
type textarea "// Parallax"
click at [295, 414] on div ""background:blue;color:#fff;padding: 8px;" ) ; // GSAP Scoll Smoother gsap . re…" at bounding box center [585, 446] width 592 height 686
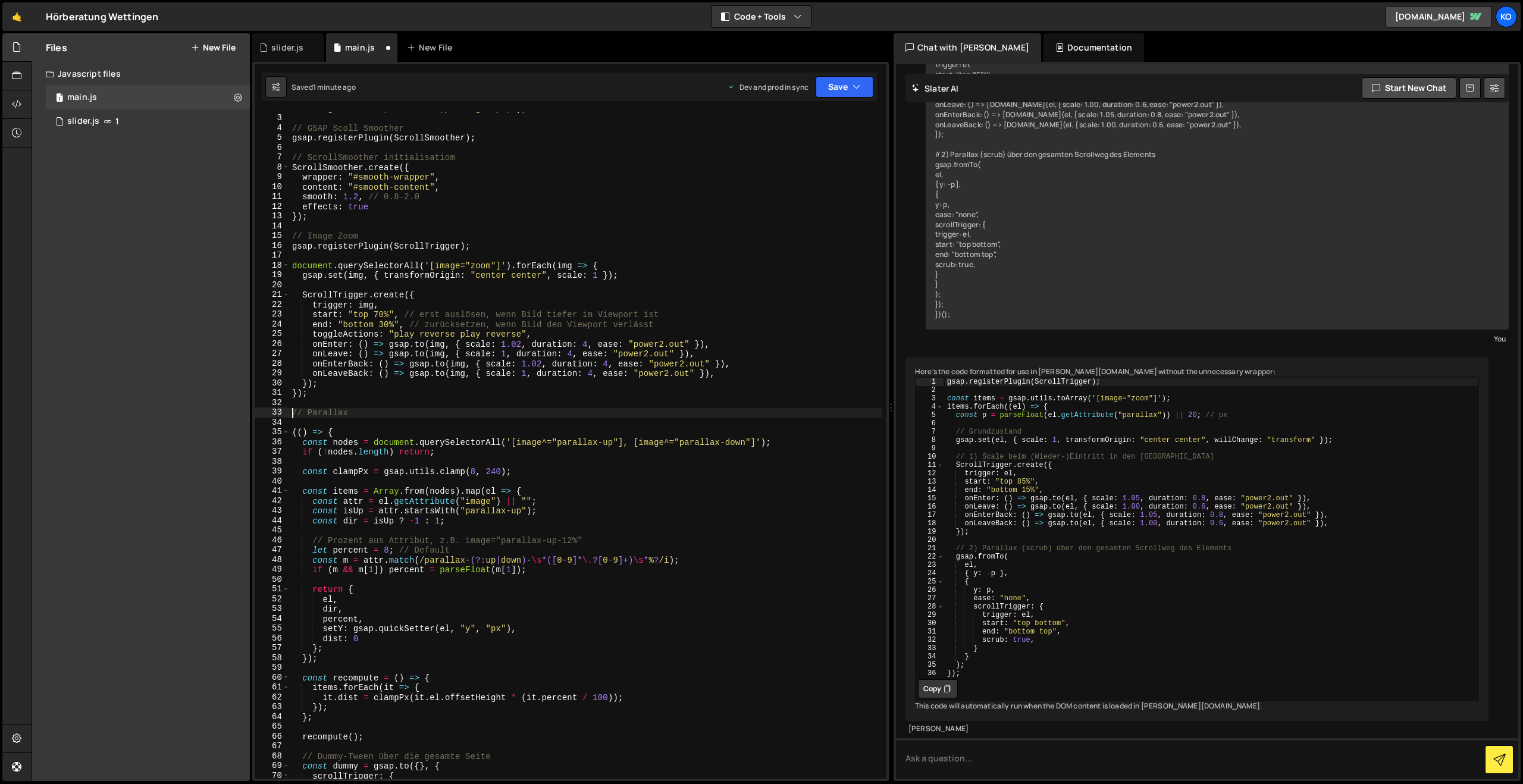
click at [297, 421] on div ""background:blue;color:#fff;padding: 8px;" ) ; // GSAP Scoll Smoother gsap . re…" at bounding box center [585, 446] width 592 height 686
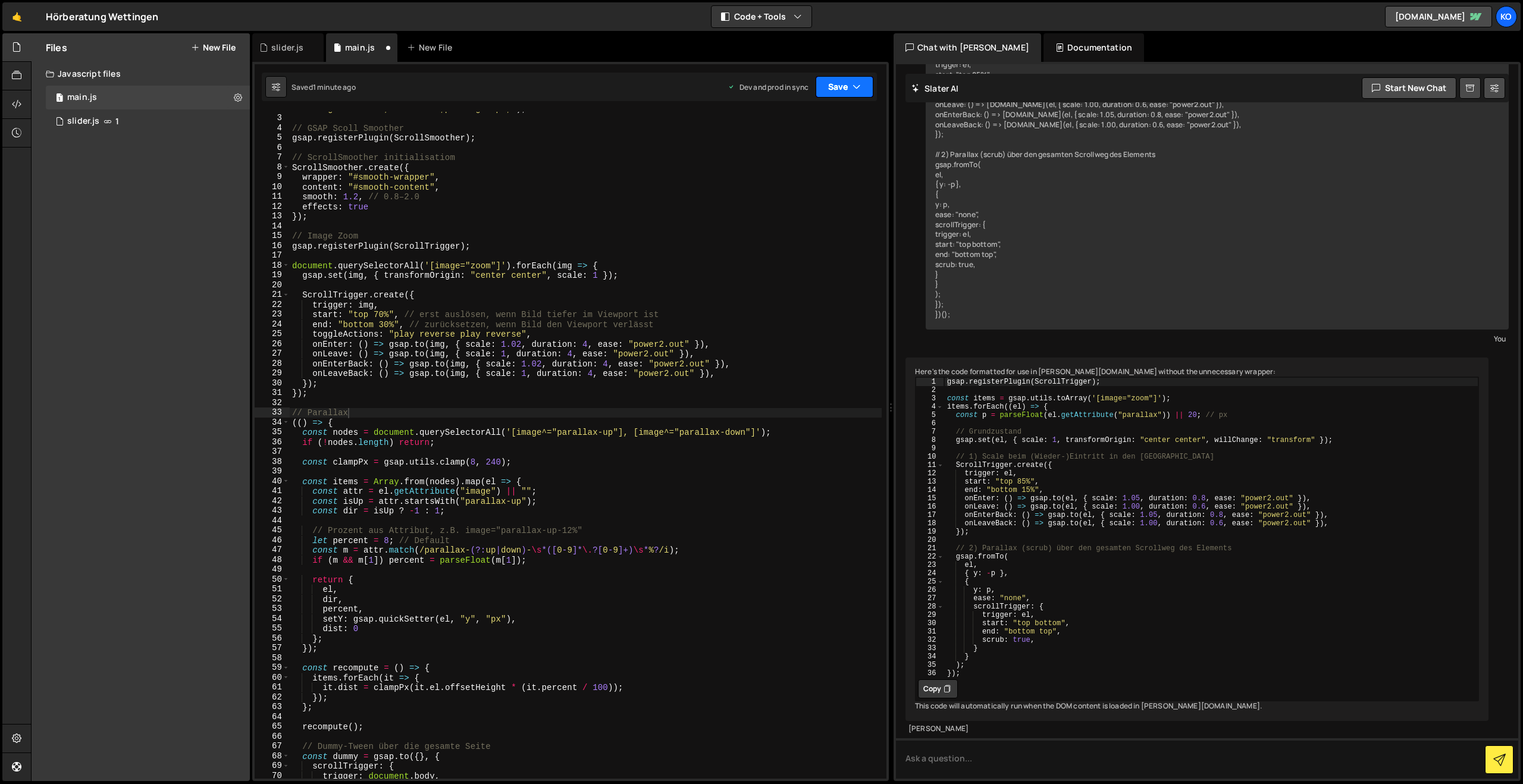
click at [840, 93] on button "Save" at bounding box center [844, 87] width 58 height 21
click at [822, 151] on div "Save to Production S" at bounding box center [804, 155] width 124 height 12
click at [323, 421] on div "// GSAP Scoll Smoother gsap . registerPlugin ( ScrollSmoother ) ; // ScrollSmoo…" at bounding box center [585, 451] width 592 height 686
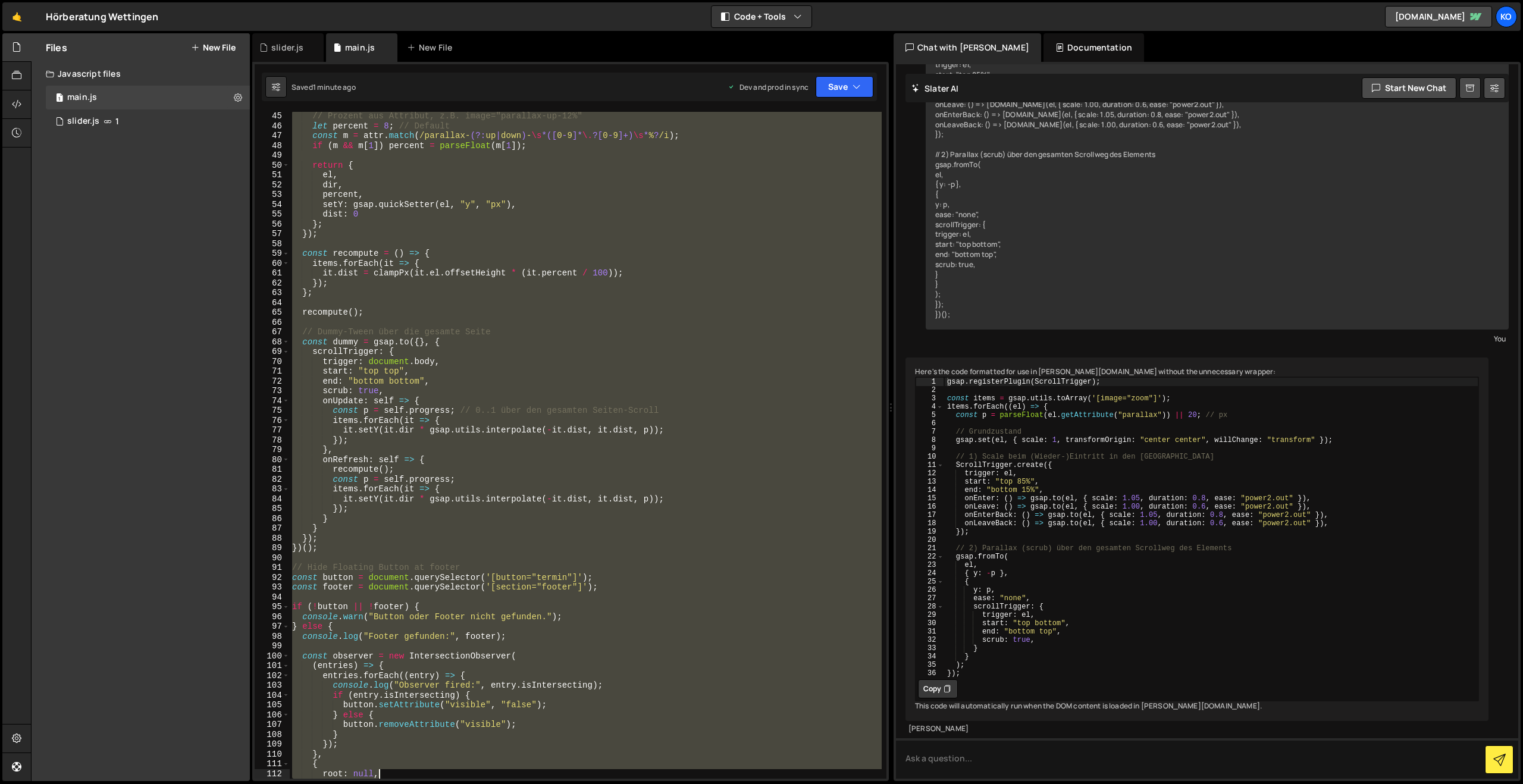
scroll to position [433, 0]
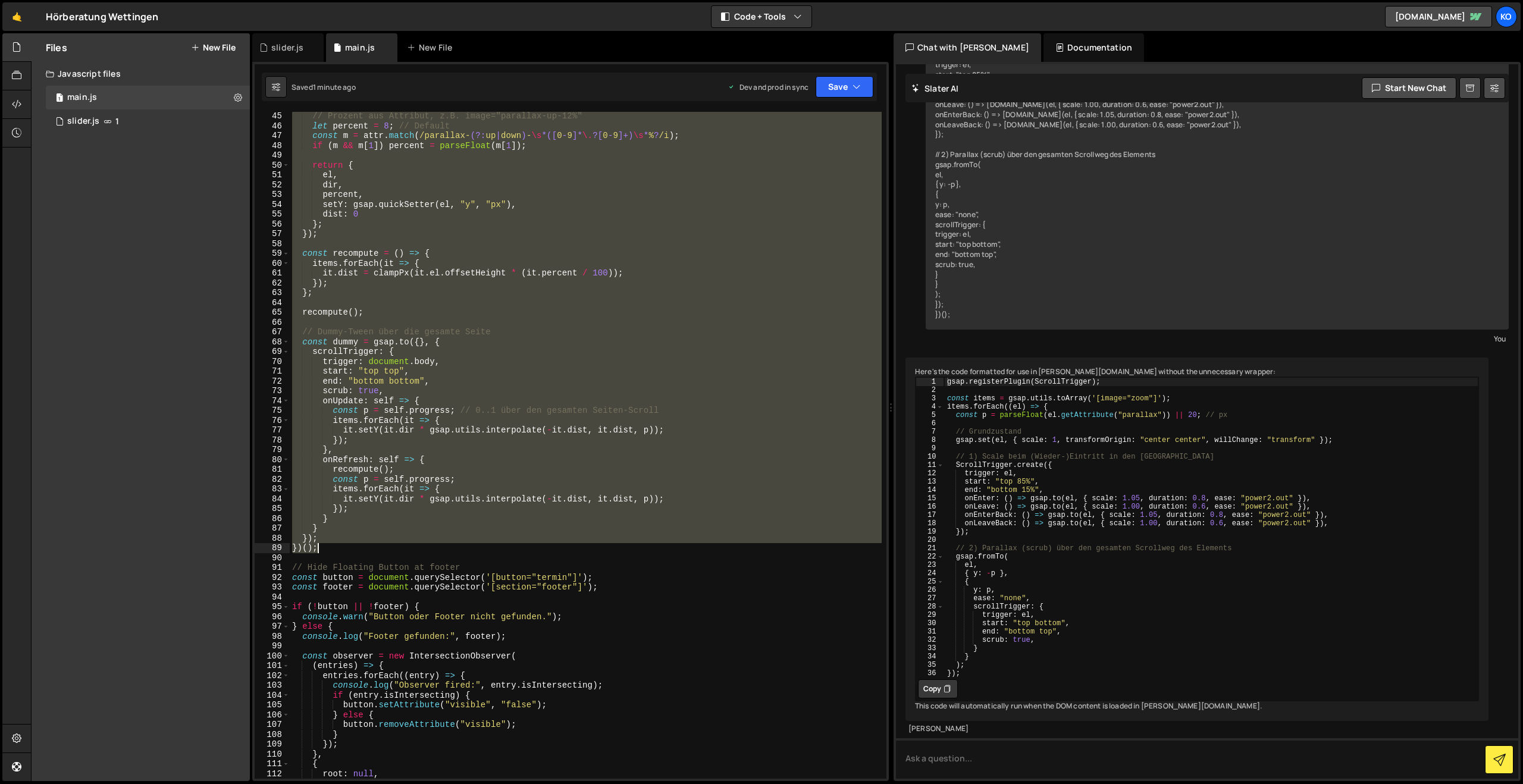
drag, startPoint x: 291, startPoint y: 419, endPoint x: 423, endPoint y: 552, distance: 187.4
click at [423, 552] on div "// Prozent aus Attribut, z.B. image="parallax-up-12%" let percent = 8 ; // Defa…" at bounding box center [585, 454] width 592 height 686
paste textarea
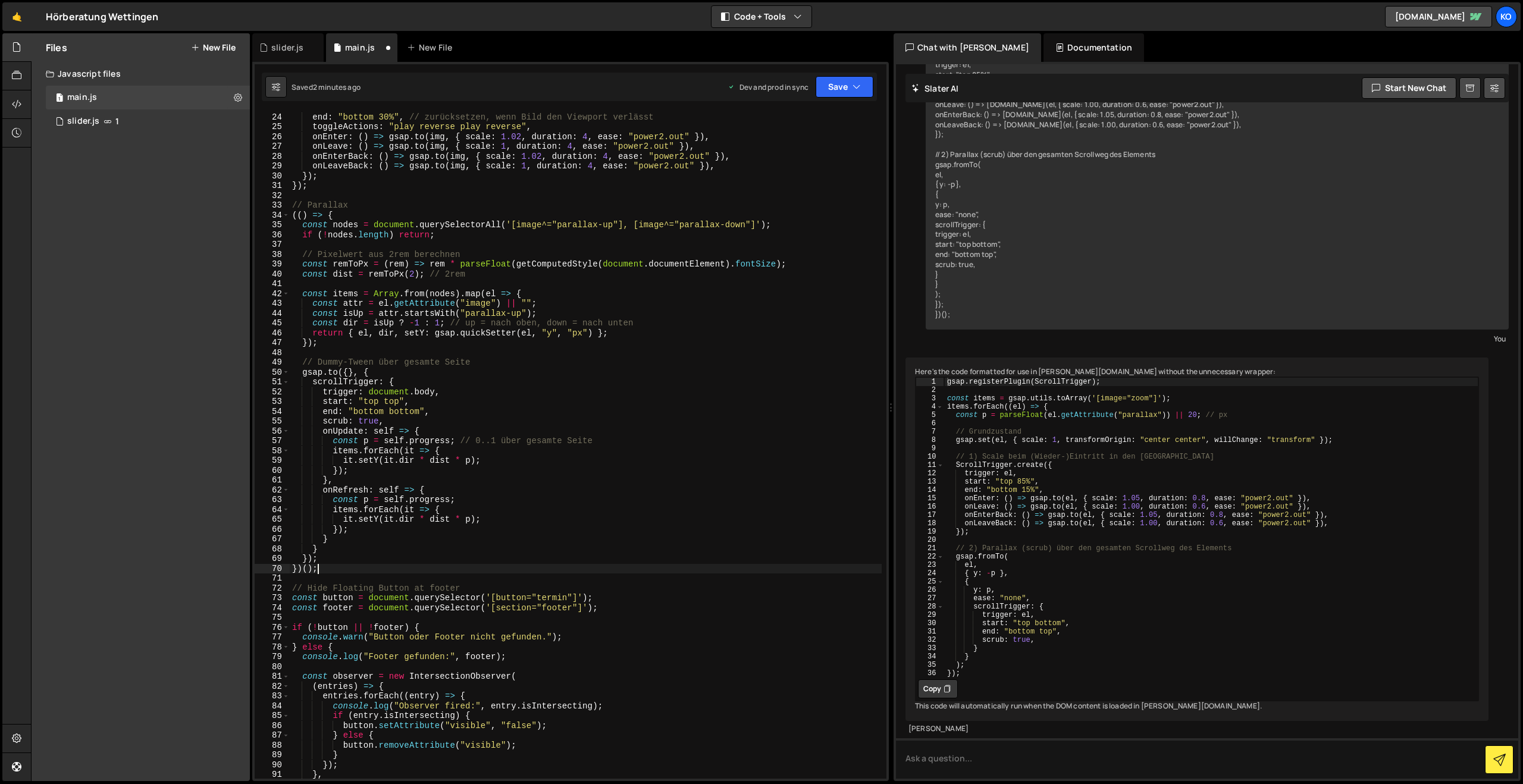
scroll to position [196, 0]
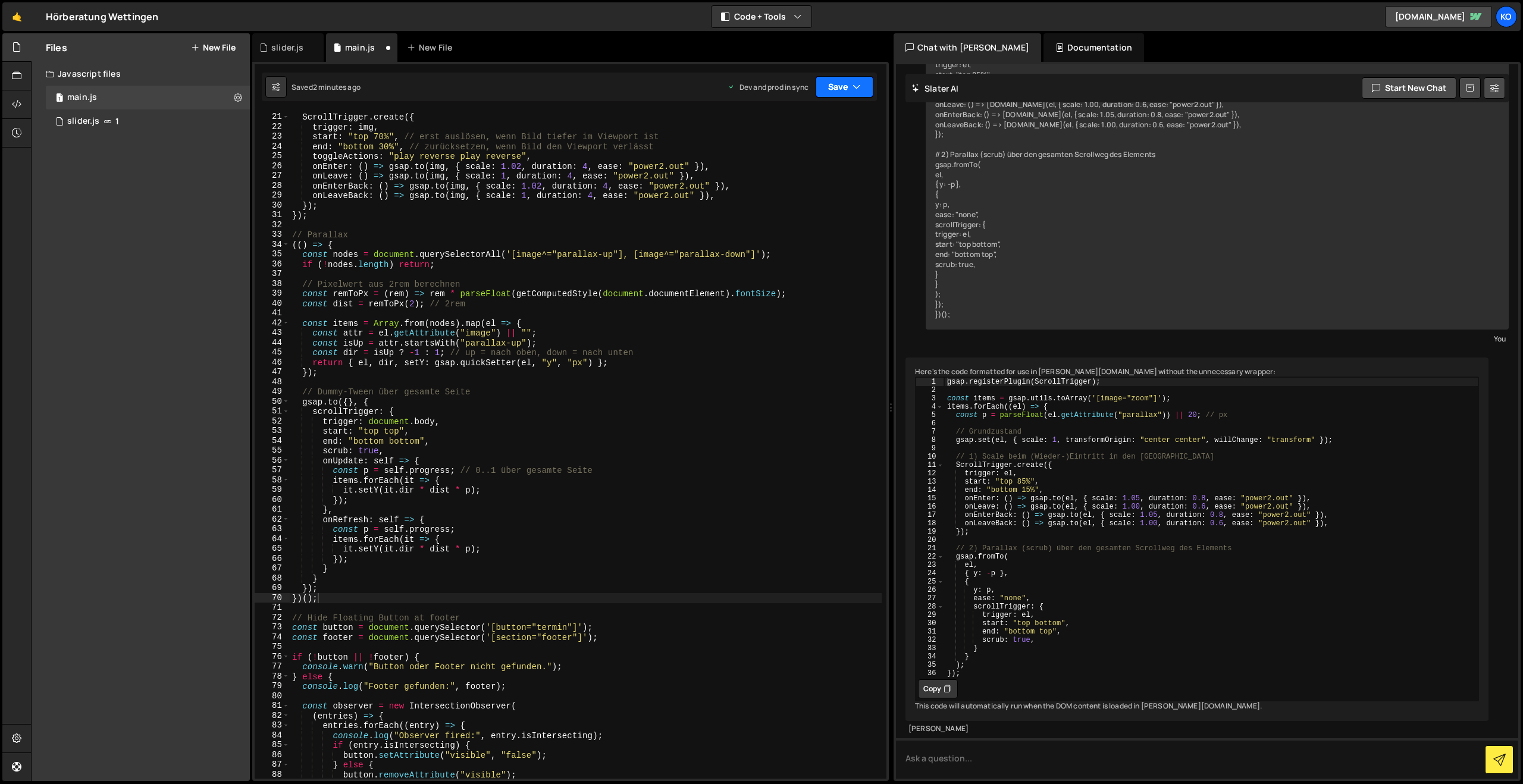
click at [824, 87] on button "Save" at bounding box center [844, 87] width 58 height 21
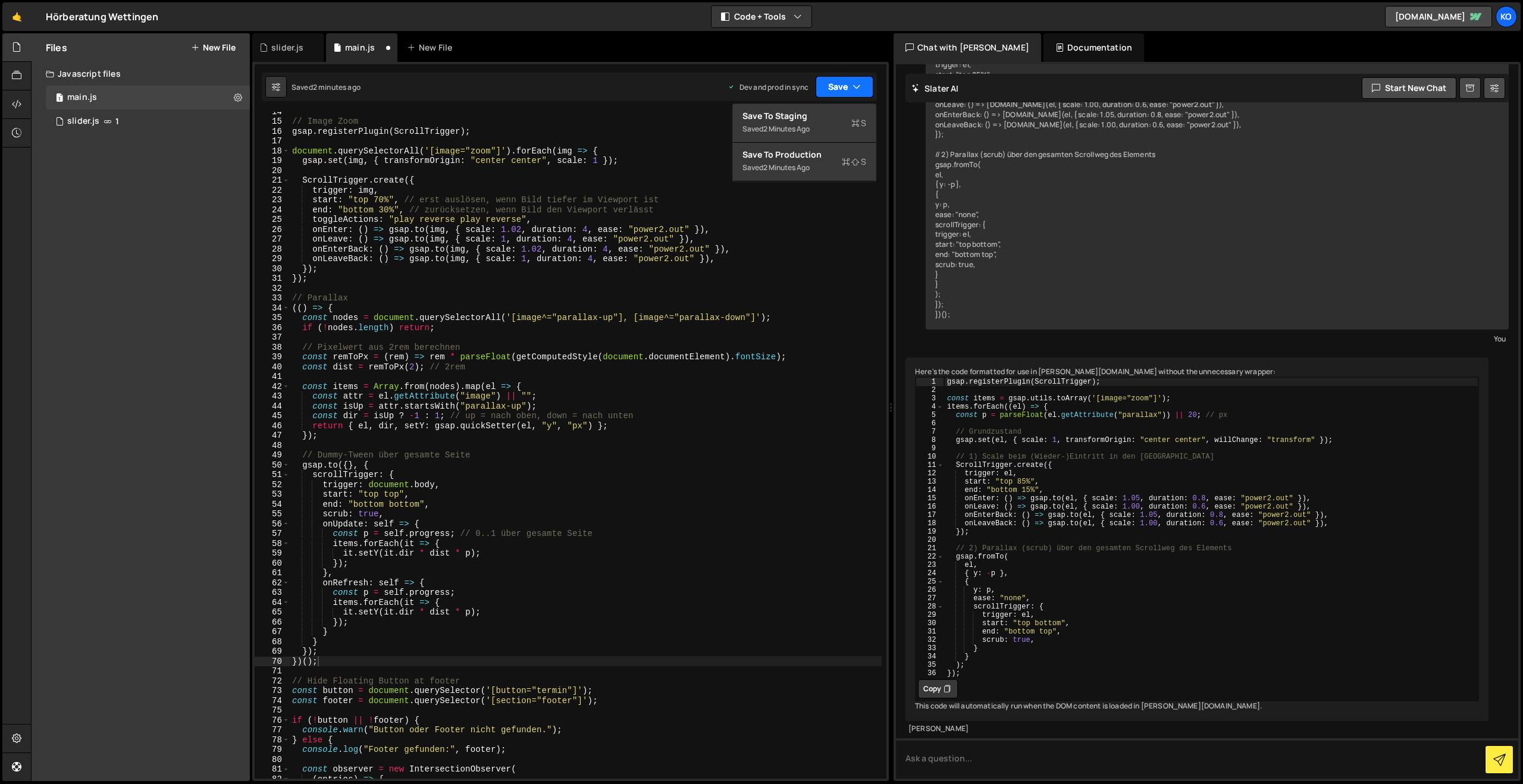
scroll to position [133, 0]
click at [757, 157] on div "Save to Production S" at bounding box center [804, 155] width 124 height 12
click at [441, 481] on div "// Image Zoom gsap . registerPlugin ( ScrollTrigger ) ; document . querySelecto…" at bounding box center [585, 449] width 592 height 686
click at [484, 406] on div "// Image Zoom gsap . registerPlugin ( ScrollTrigger ) ; document . querySelecto…" at bounding box center [585, 449] width 592 height 686
click at [563, 423] on div "// Image Zoom gsap . registerPlugin ( ScrollTrigger ) ; document . querySelecto…" at bounding box center [585, 449] width 592 height 686
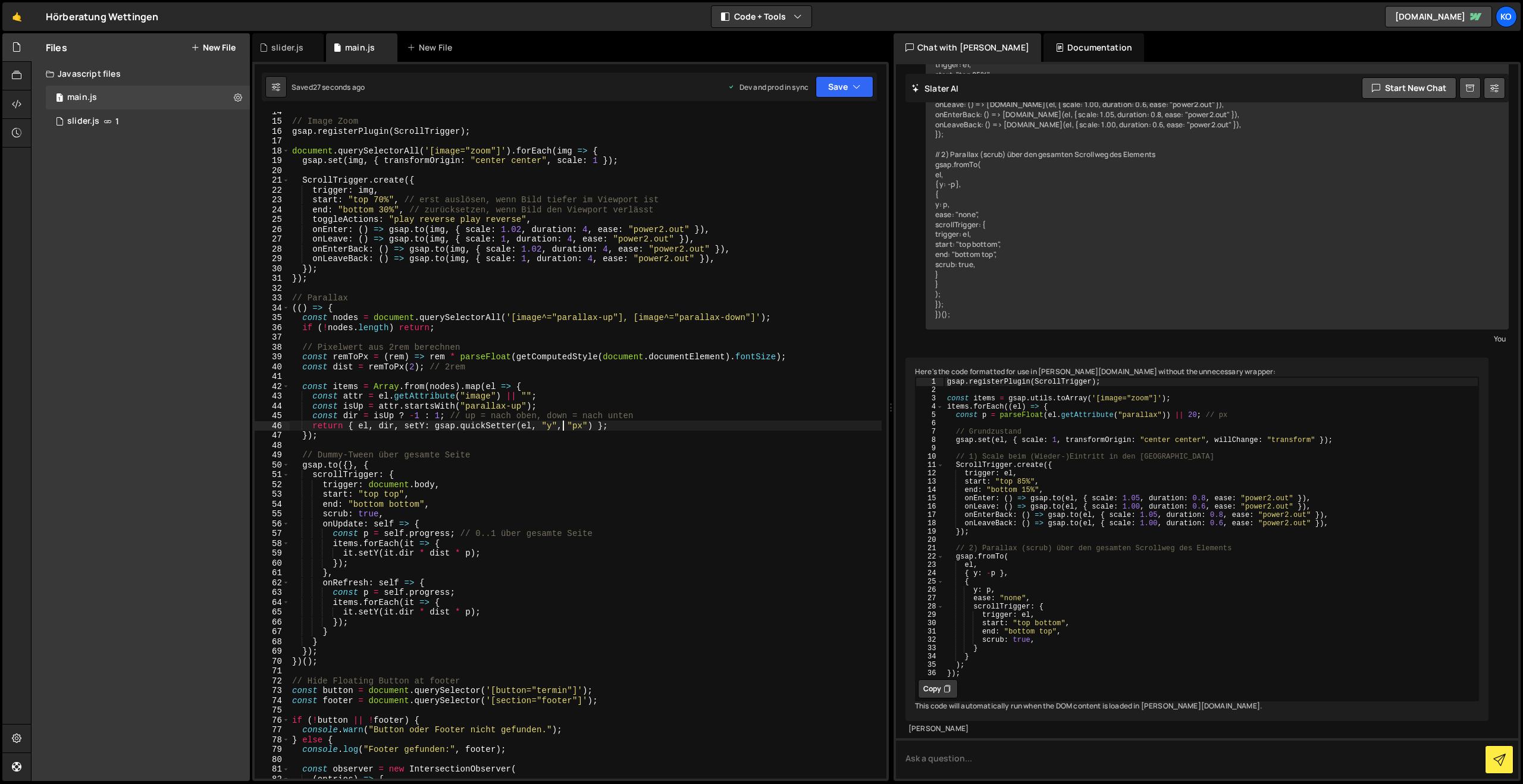
click at [413, 367] on div "// Image Zoom gsap . registerPlugin ( ScrollTrigger ) ; document . querySelecto…" at bounding box center [585, 449] width 592 height 686
type textarea "const dist = remToPx(6); // 2rem"
click at [642, 446] on div "// Image Zoom gsap . registerPlugin ( ScrollTrigger ) ; document . querySelecto…" at bounding box center [585, 449] width 592 height 686
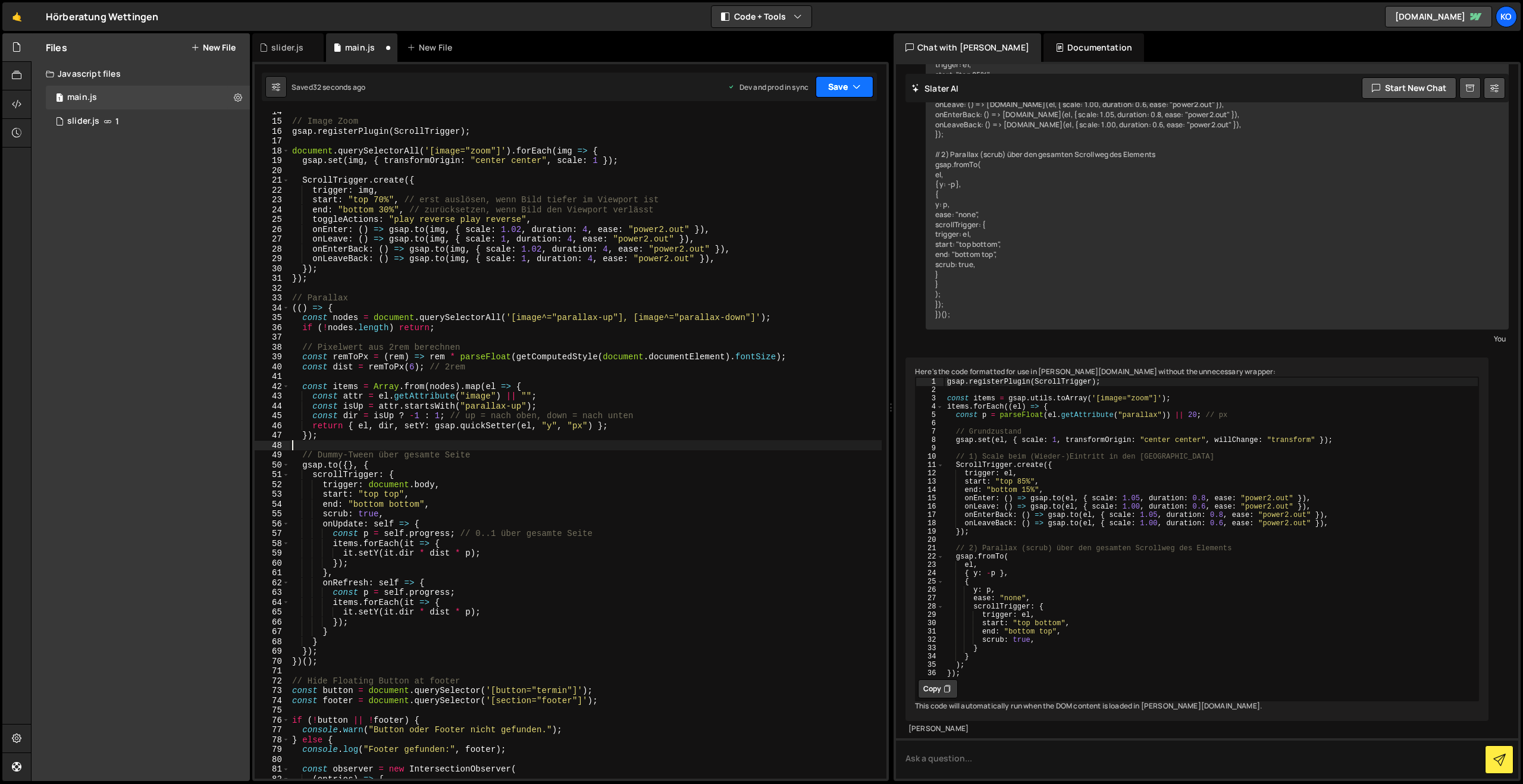
click at [827, 91] on button "Save" at bounding box center [844, 87] width 58 height 21
click at [786, 157] on div "Save to Production S" at bounding box center [804, 155] width 124 height 12
click at [482, 376] on div "// Image Zoom gsap . registerPlugin ( ScrollTrigger ) ; document . querySelecto…" at bounding box center [585, 449] width 592 height 686
click at [415, 365] on div "// Image Zoom gsap . registerPlugin ( ScrollTrigger ) ; document . querySelecto…" at bounding box center [585, 449] width 592 height 686
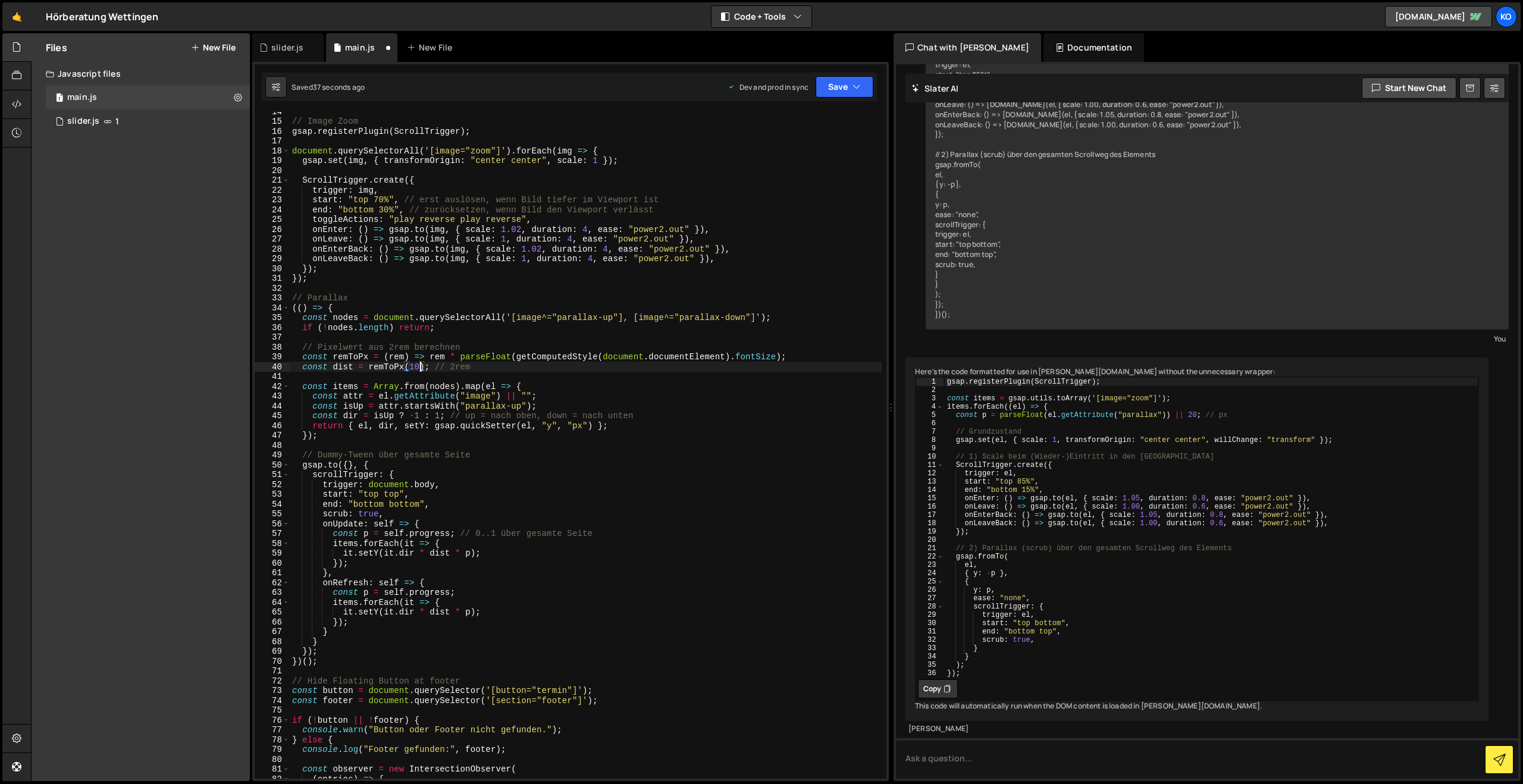
click at [521, 429] on div "// Image Zoom gsap . registerPlugin ( ScrollTrigger ) ; document . querySelecto…" at bounding box center [585, 449] width 592 height 686
click at [834, 83] on button "Save" at bounding box center [844, 87] width 58 height 21
click at [770, 150] on div "Save to Production S" at bounding box center [804, 155] width 124 height 12
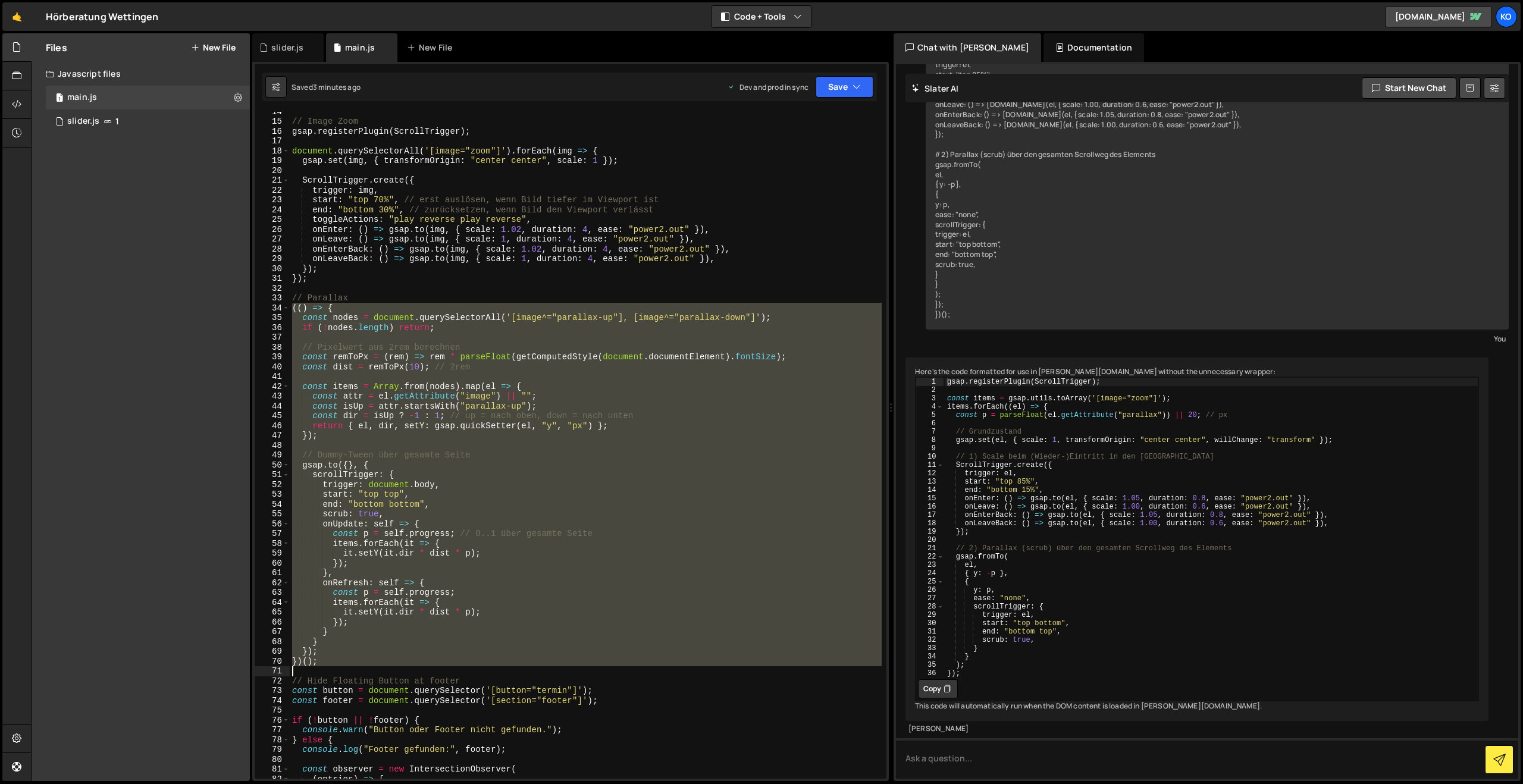
drag, startPoint x: 291, startPoint y: 307, endPoint x: 377, endPoint y: 668, distance: 371.1
click at [377, 668] on div "// Image Zoom gsap . registerPlugin ( ScrollTrigger ) ; document . querySelecto…" at bounding box center [585, 449] width 592 height 686
paste textarea
type textarea "})();"
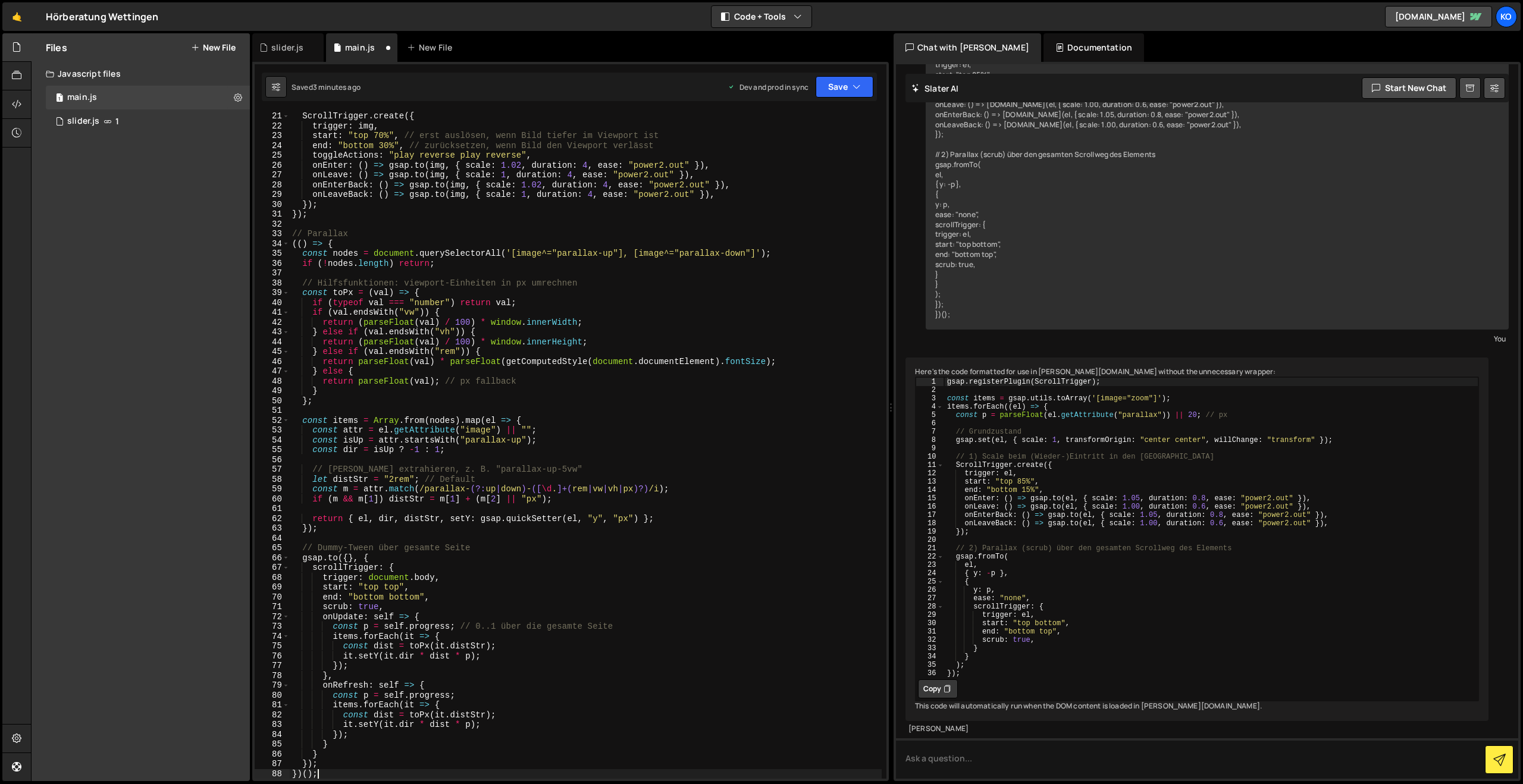
scroll to position [197, 0]
click at [833, 87] on button "Save" at bounding box center [844, 87] width 58 height 21
click at [780, 159] on div "Save to Production S" at bounding box center [804, 155] width 124 height 12
